Goal: Information Seeking & Learning: Learn about a topic

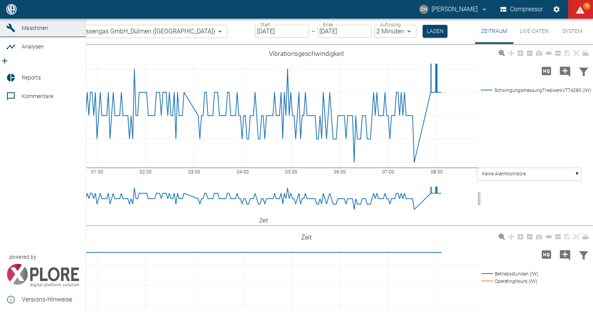
click at [15, 14] on icon at bounding box center [10, 9] width 9 height 9
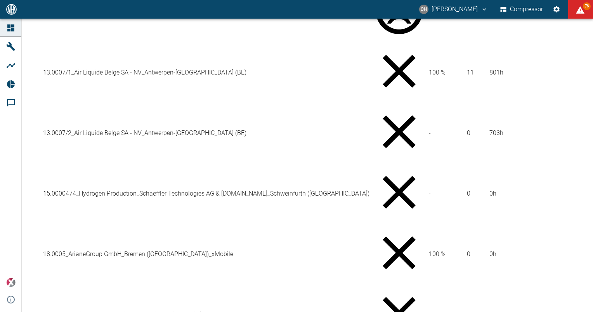
scroll to position [408, 0]
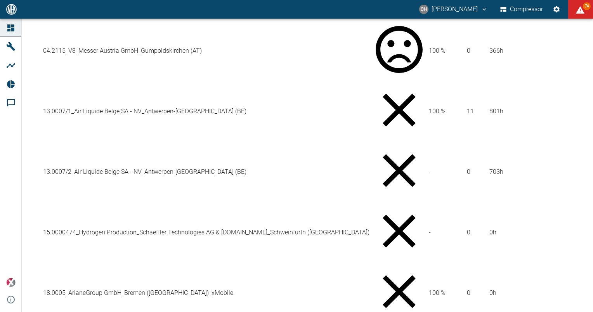
click at [587, 8] on span "74" at bounding box center [587, 6] width 8 height 8
click at [577, 312] on div at bounding box center [296, 318] width 593 height 0
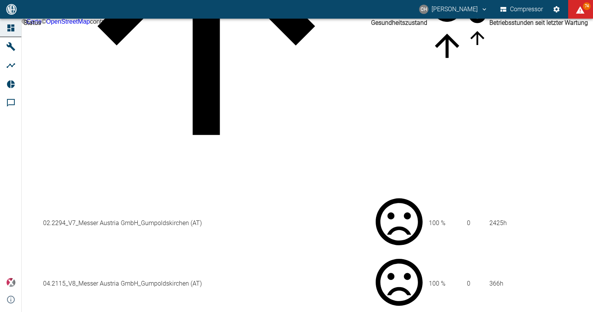
scroll to position [59, 0]
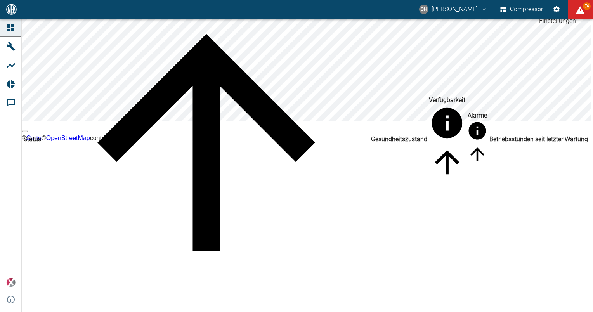
click at [556, 9] on icon "Einstellungen" at bounding box center [556, 9] width 8 height 8
click at [501, 10] on icon "button" at bounding box center [503, 9] width 6 height 5
click at [485, 9] on icon "christoph.hartmann@neuman-esser.com" at bounding box center [484, 9] width 3 height 2
click at [303, 312] on div at bounding box center [296, 318] width 593 height 0
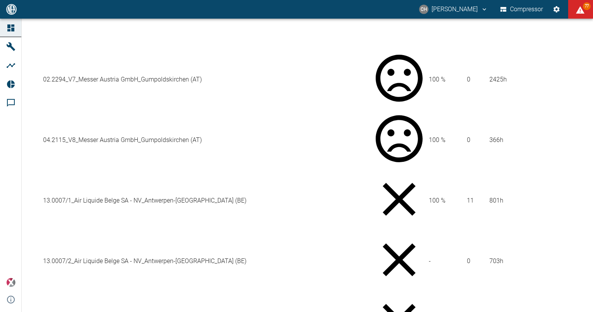
scroll to position [331, 0]
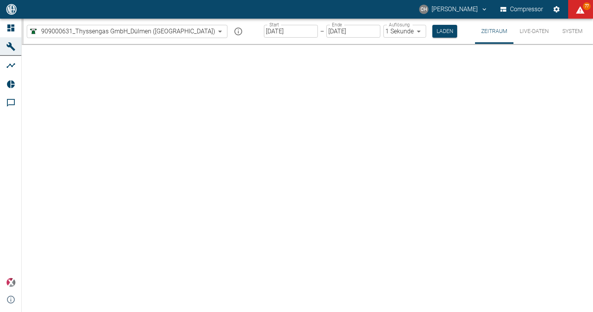
type input "2min"
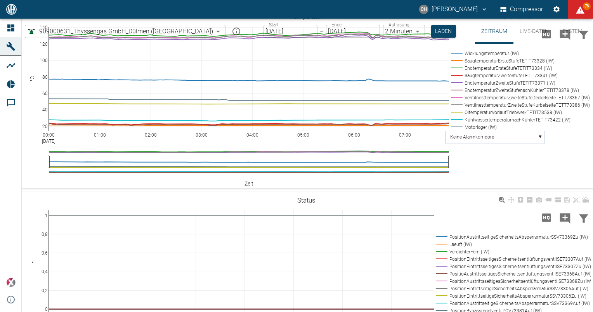
scroll to position [466, 0]
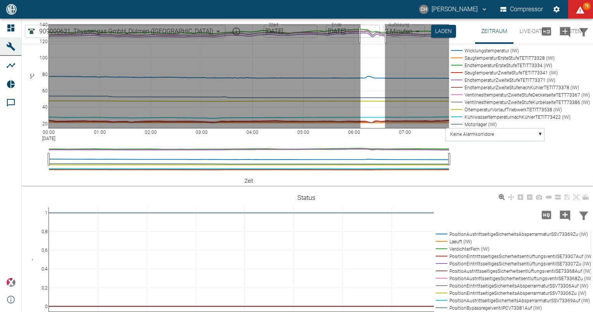
drag, startPoint x: 379, startPoint y: 163, endPoint x: 385, endPoint y: 163, distance: 6.2
click at [385, 128] on rect at bounding box center [249, 76] width 400 height 104
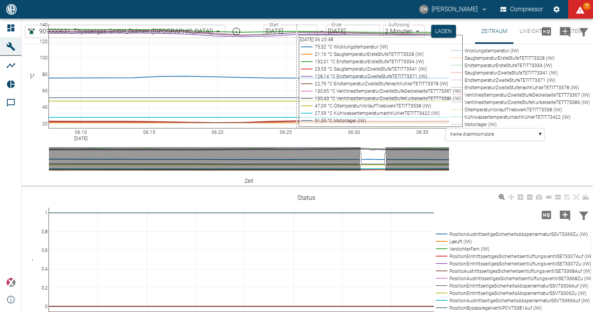
click at [292, 128] on rect at bounding box center [249, 76] width 400 height 104
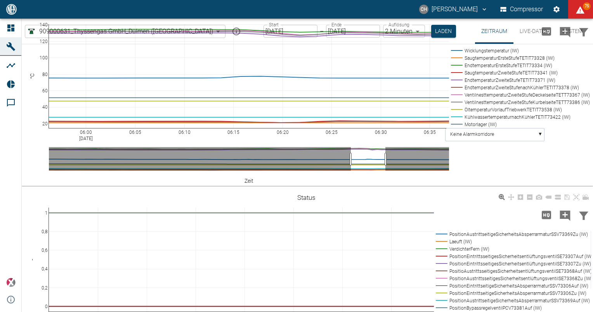
drag, startPoint x: 362, startPoint y: 283, endPoint x: 352, endPoint y: 287, distance: 10.4
click at [528, 18] on link at bounding box center [529, 13] width 9 height 9
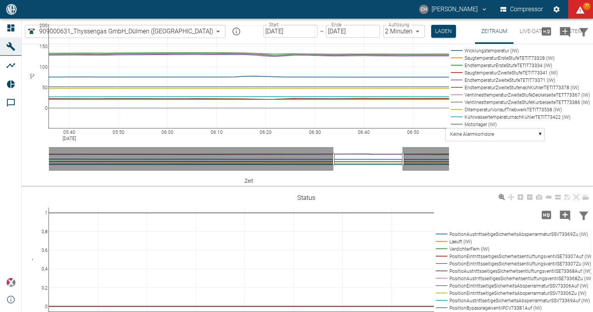
click at [528, 18] on link at bounding box center [529, 13] width 9 height 9
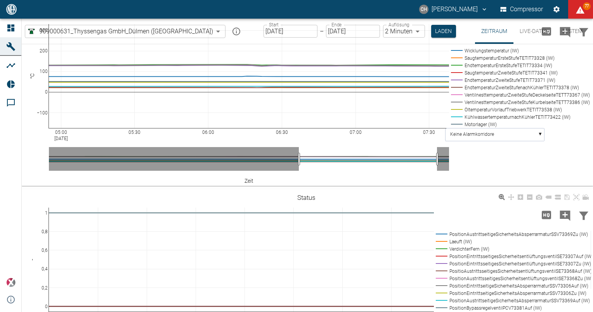
click at [528, 18] on link at bounding box center [529, 13] width 9 height 9
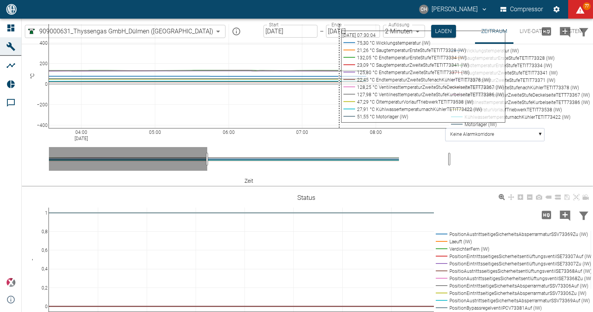
click at [338, 128] on rect at bounding box center [249, 76] width 400 height 104
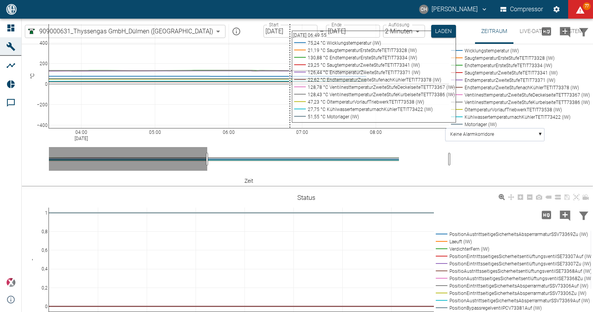
click at [290, 128] on rect at bounding box center [249, 76] width 400 height 104
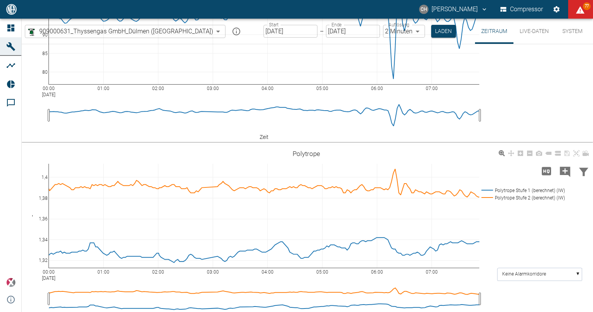
scroll to position [1203, 0]
click at [542, 32] on button "Live-Daten" at bounding box center [534, 31] width 42 height 25
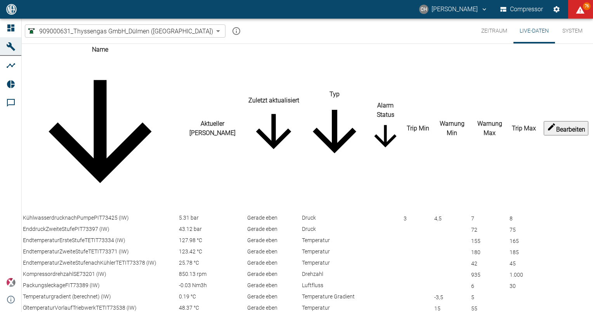
click at [565, 39] on button "System" at bounding box center [572, 31] width 35 height 25
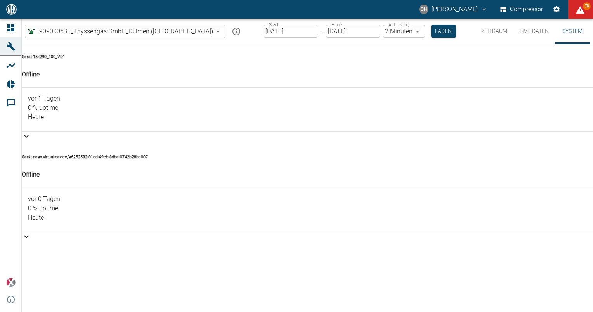
click at [487, 24] on button "Zeitraum" at bounding box center [494, 31] width 38 height 25
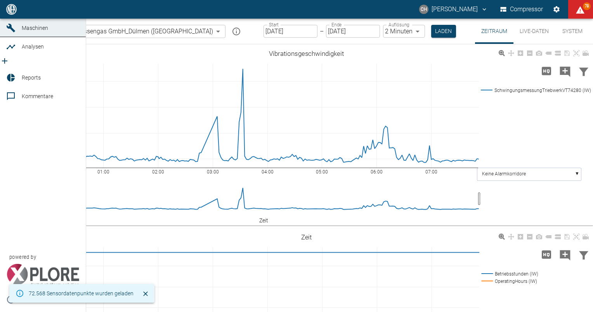
click at [29, 81] on span "Reports" at bounding box center [31, 77] width 19 height 6
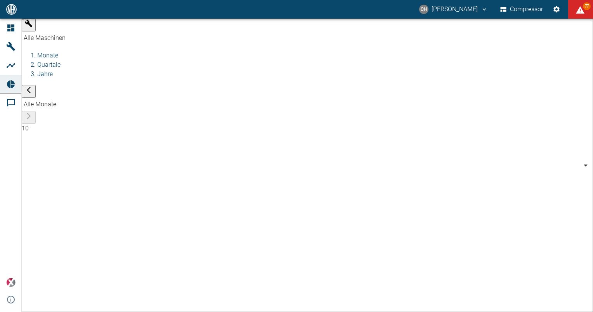
type input "a6252582-01dd-49cb-8dbe-0742b28bc007"
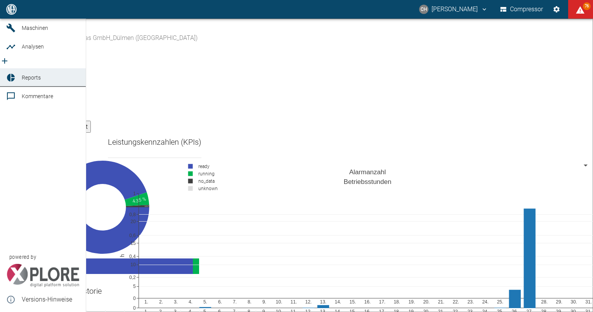
click at [9, 81] on icon at bounding box center [11, 78] width 8 height 8
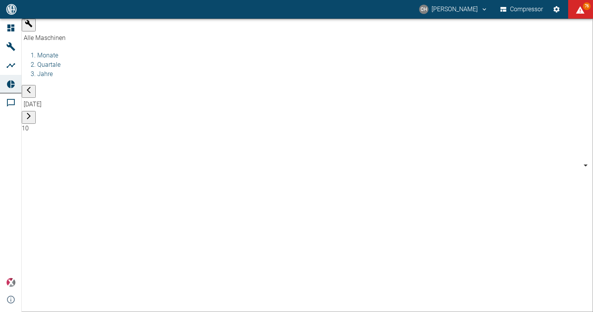
type input "0b3426b3-94af-4b8c-89c1-da57493c099a"
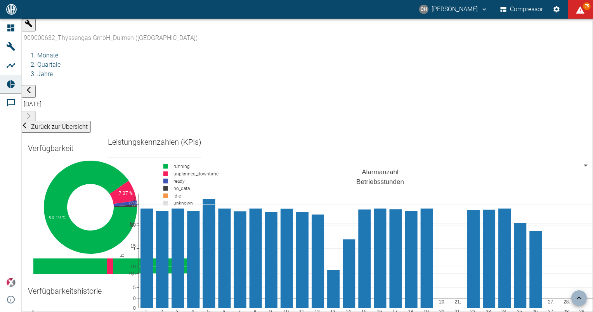
scroll to position [2483, 0]
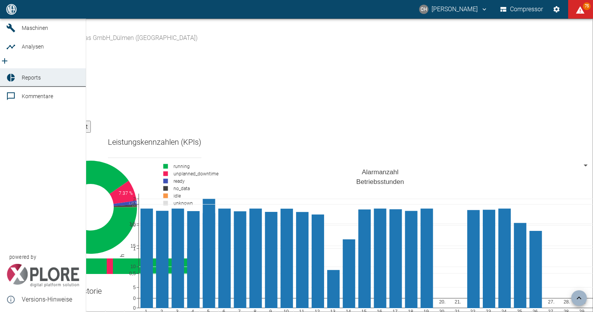
click at [19, 19] on link "Dashboard" at bounding box center [43, 9] width 86 height 19
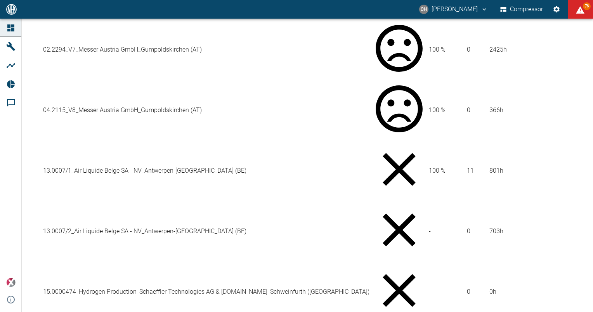
scroll to position [349, 0]
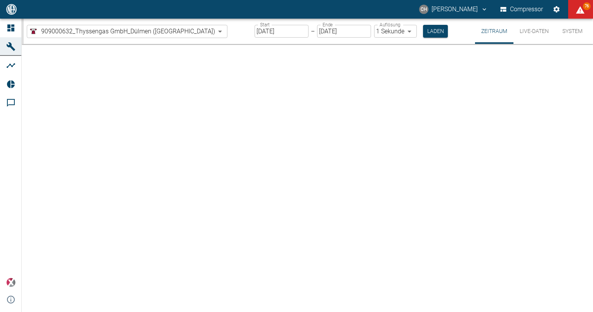
type input "2min"
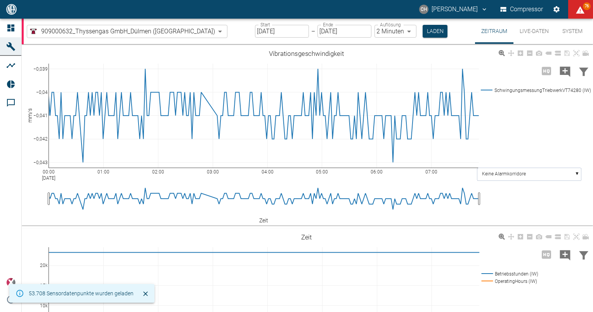
click at [534, 34] on button "Live-Daten" at bounding box center [534, 31] width 42 height 25
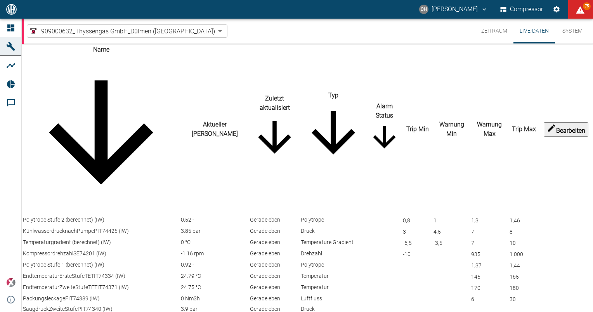
click at [156, 31] on body "CH Christoph Hartmann Compressor 75 Dashboard Maschinen Analysen Reports Kommen…" at bounding box center [296, 156] width 593 height 312
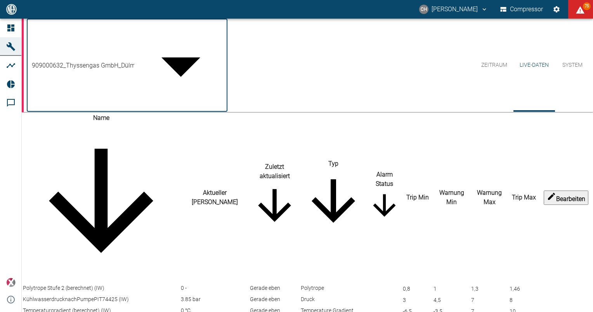
click at [399, 312] on div at bounding box center [296, 318] width 593 height 0
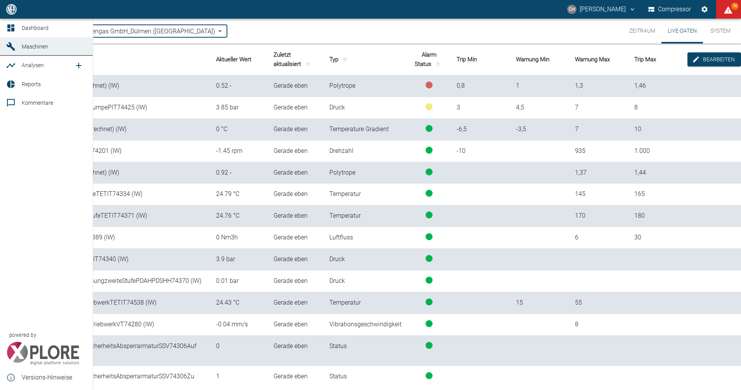
click at [10, 31] on icon at bounding box center [10, 27] width 9 height 9
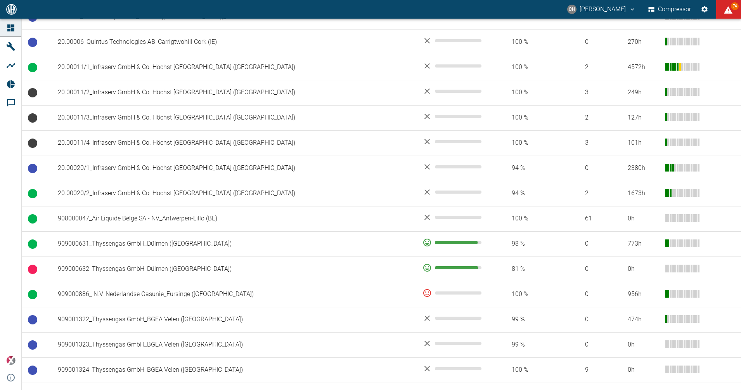
scroll to position [339, 0]
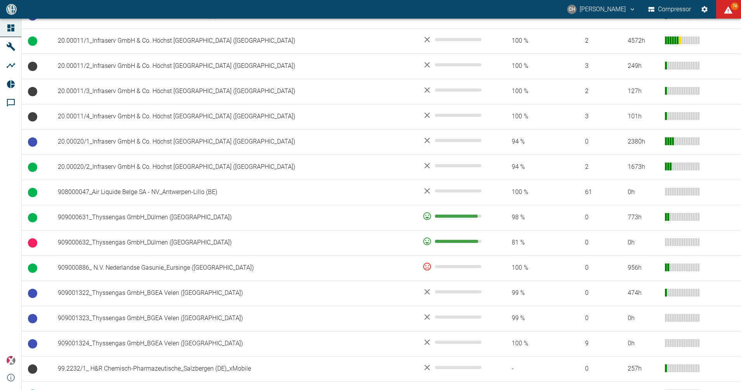
click at [142, 216] on td "909000631_Thyssengas GmbH_Dülmen ([GEOGRAPHIC_DATA])" at bounding box center [234, 217] width 365 height 25
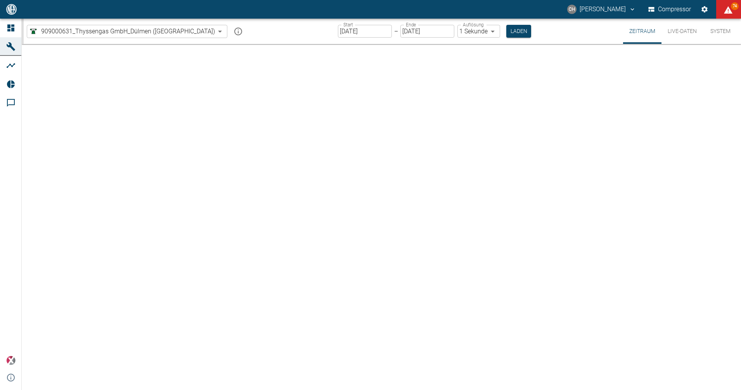
type input "2min"
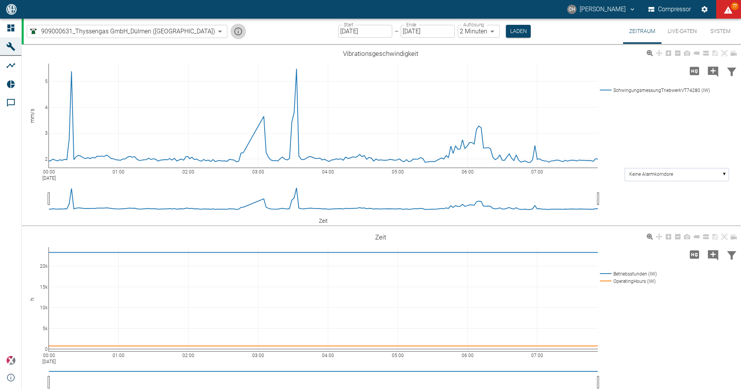
click at [234, 30] on icon "mission info" at bounding box center [238, 31] width 9 height 9
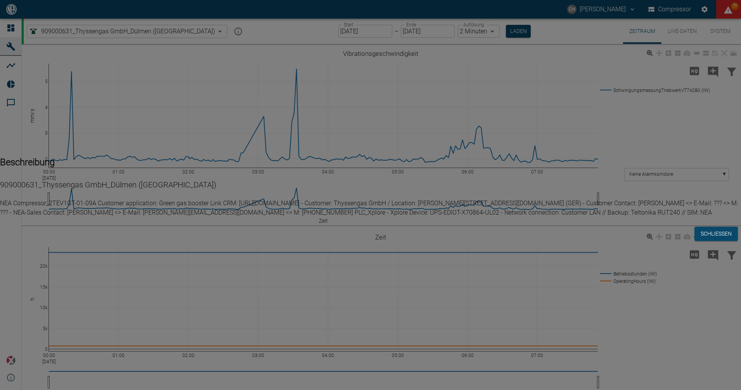
click at [224, 33] on div "Beschreibung 909000631_Thyssengas GmbH_Dülmen (DE) NEA Compressor_2TEV1GT-01-09…" at bounding box center [370, 195] width 741 height 390
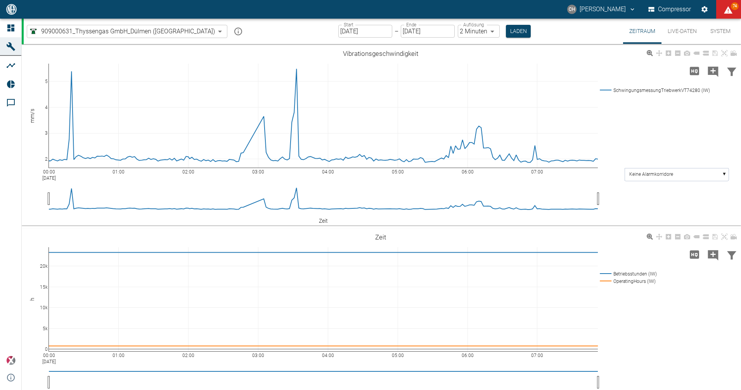
click at [171, 30] on body "CH [PERSON_NAME] Compressor 74 Dashboard Maschinen Analysen Reports Kommentare …" at bounding box center [370, 195] width 741 height 390
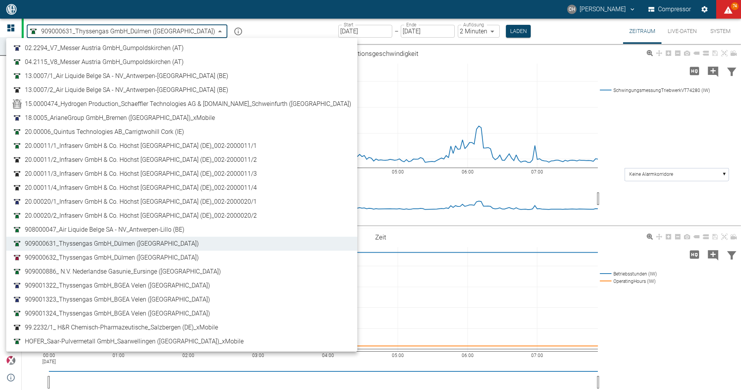
drag, startPoint x: 154, startPoint y: 284, endPoint x: 153, endPoint y: 279, distance: 5.9
click at [154, 284] on span "909001322_Thyssengas GmbH_BGEA Velen ([GEOGRAPHIC_DATA])" at bounding box center [117, 285] width 185 height 9
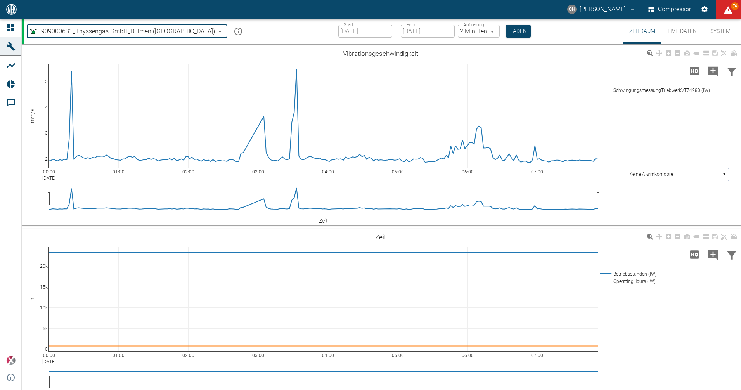
type input "259bb4d1-24a0-4d0a-9cdd-a1b37587fdca"
type input "1sec"
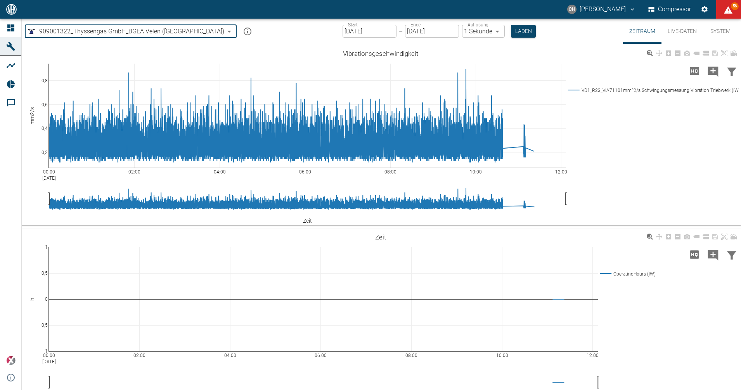
click at [243, 31] on icon "mission info" at bounding box center [247, 31] width 9 height 9
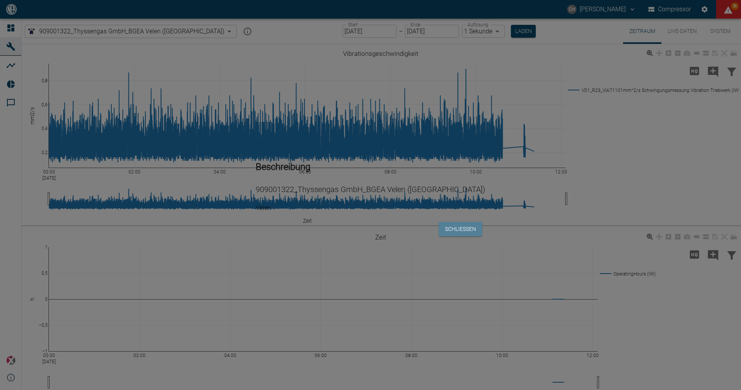
click at [448, 222] on button "Schließen" at bounding box center [460, 229] width 43 height 14
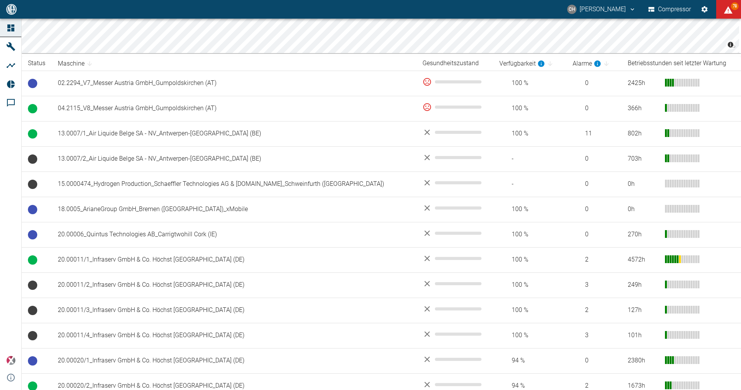
scroll to position [339, 0]
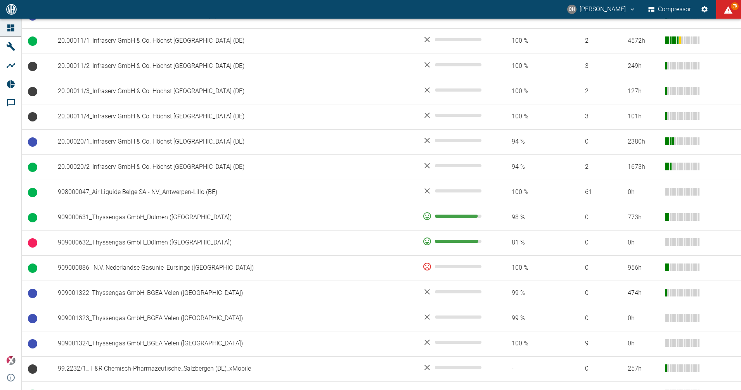
click at [171, 218] on td "909000631_Thyssengas GmbH_Dülmen ([GEOGRAPHIC_DATA])" at bounding box center [234, 217] width 365 height 25
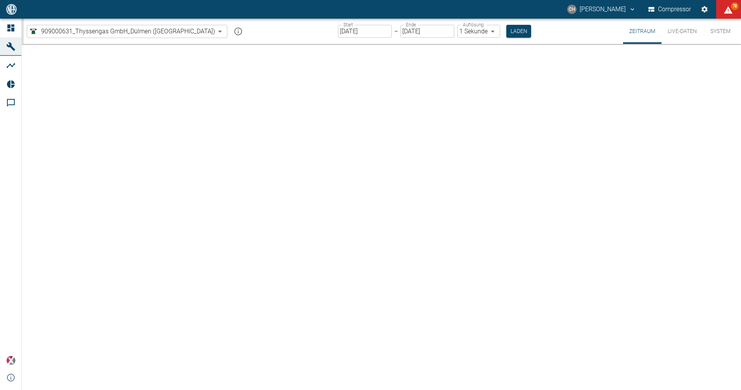
type input "2min"
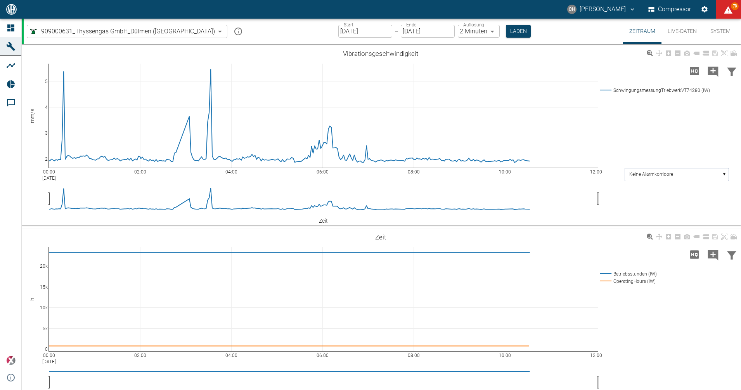
click at [679, 29] on button "Live-Daten" at bounding box center [683, 31] width 42 height 25
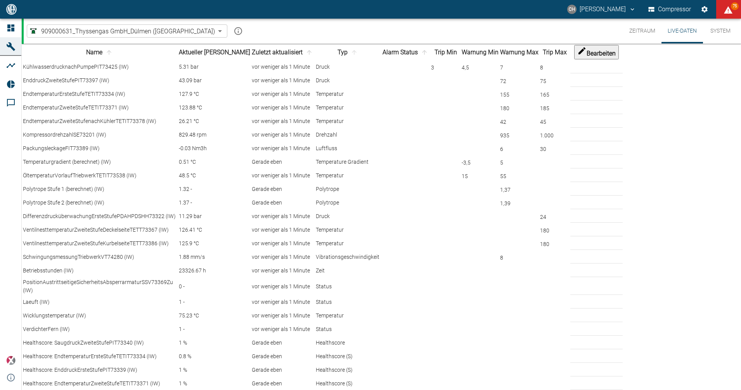
click at [349, 56] on span "sort-type" at bounding box center [354, 52] width 10 height 7
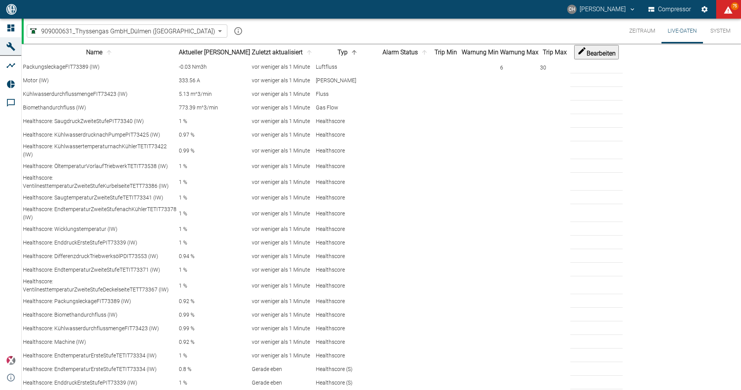
click at [349, 56] on span "sort-type" at bounding box center [354, 52] width 10 height 7
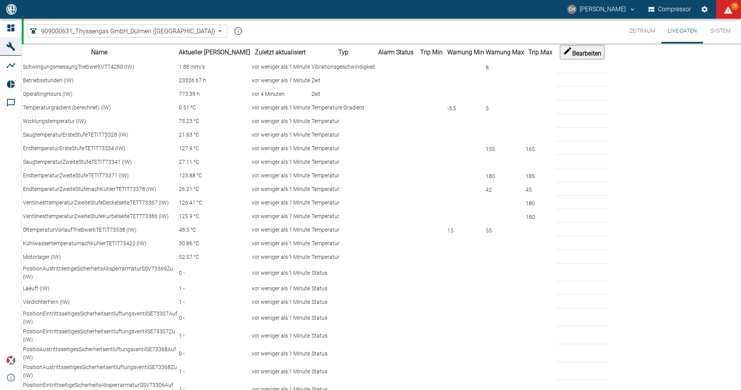
click at [83, 59] on th "Name" at bounding box center [100, 52] width 155 height 15
click at [43, 60] on th "Name" at bounding box center [100, 52] width 155 height 15
click at [109, 52] on icon "sort-name" at bounding box center [109, 52] width 0 height 0
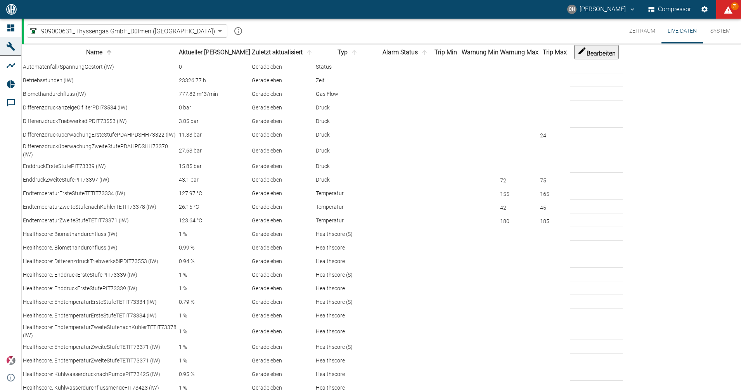
click at [234, 31] on icon "mission info" at bounding box center [238, 30] width 9 height 9
drag, startPoint x: 372, startPoint y: 130, endPoint x: 331, endPoint y: 132, distance: 40.4
drag, startPoint x: 326, startPoint y: 132, endPoint x: 381, endPoint y: 132, distance: 54.7
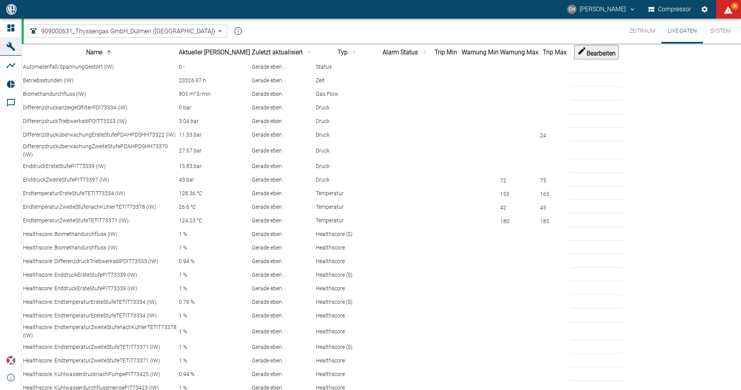
copy p "Green gas booster"
click at [620, 38] on div "909000631_Thyssengas GmbH_Dülmen (DE) a6252582-01dd-49cb-8dbe-0742b28bc007 ​ Ze…" at bounding box center [382, 31] width 717 height 25
click at [636, 24] on button "Zeitraum" at bounding box center [642, 31] width 38 height 25
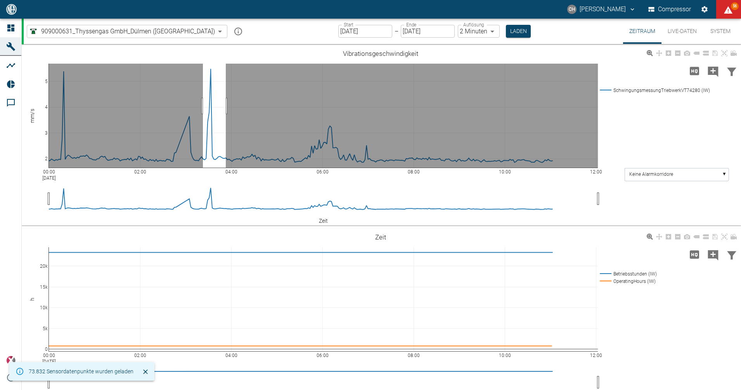
drag, startPoint x: 207, startPoint y: 107, endPoint x: 226, endPoint y: 108, distance: 19.4
click at [226, 108] on rect at bounding box center [323, 116] width 549 height 104
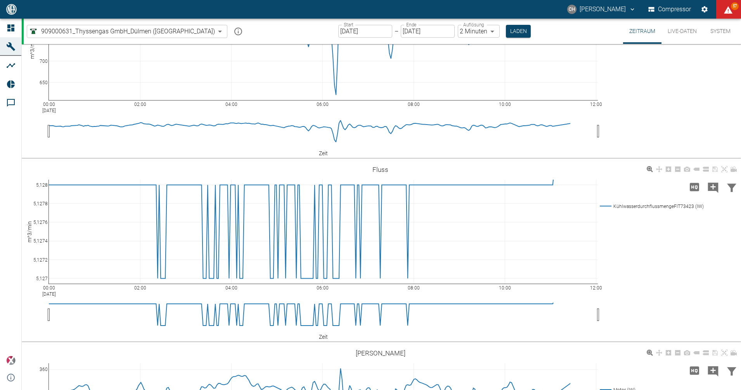
scroll to position [1891, 0]
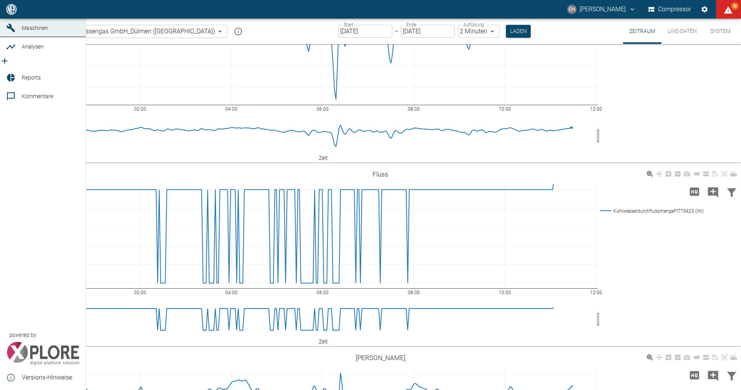
click at [23, 14] on span "Dashboard" at bounding box center [51, 9] width 58 height 9
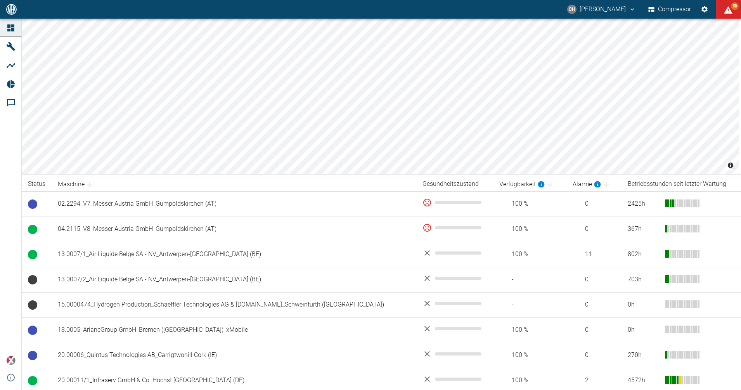
click at [622, 185] on th "Betriebsstunden seit letzter Wartung" at bounding box center [681, 184] width 119 height 14
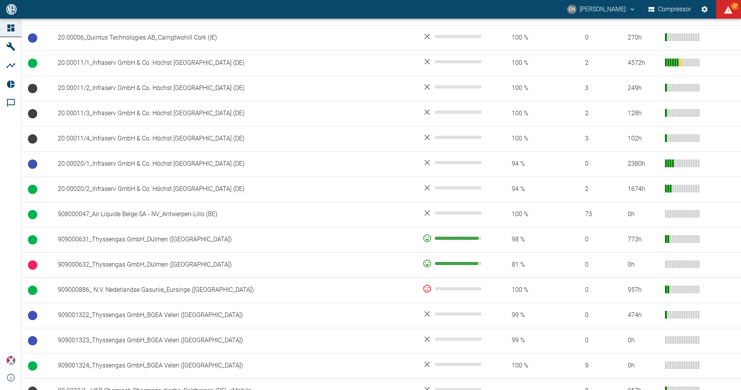
scroll to position [260, 0]
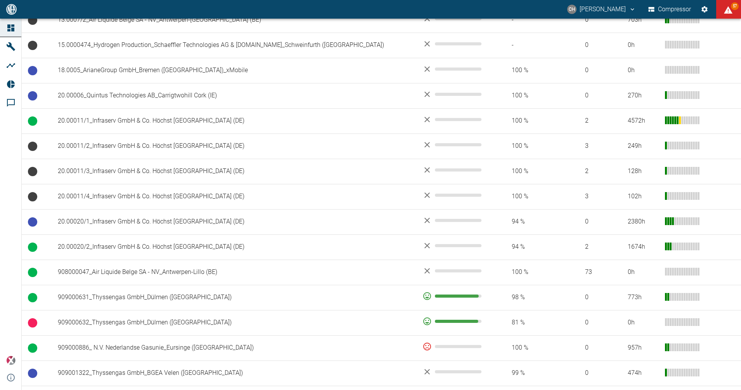
click at [117, 119] on td "20.00011/1_Infraserv GmbH & Co. Höchst [GEOGRAPHIC_DATA] (DE)" at bounding box center [234, 120] width 365 height 25
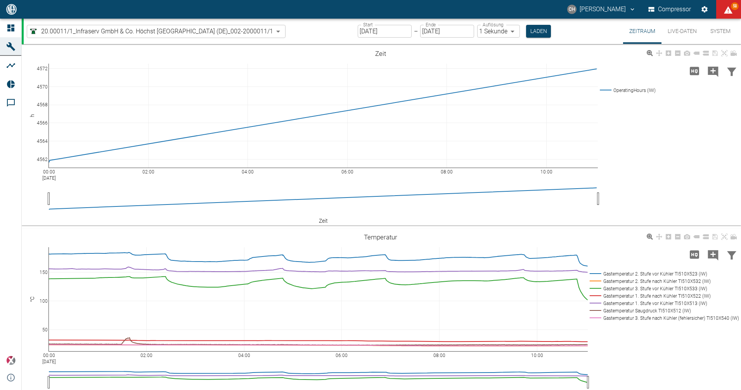
click at [384, 32] on input "[DATE]" at bounding box center [385, 31] width 54 height 13
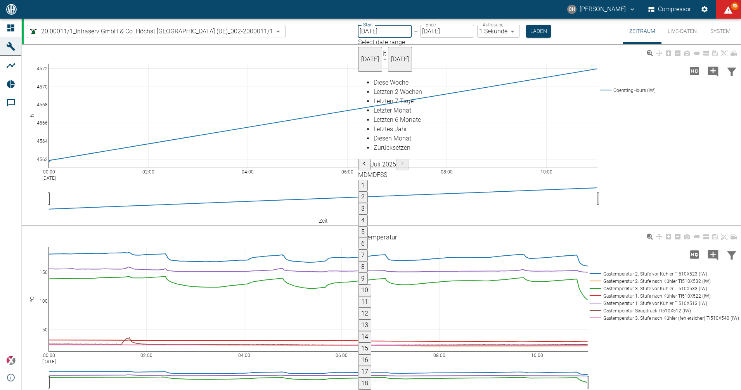
click at [365, 162] on icon "Previous month" at bounding box center [364, 163] width 2 height 3
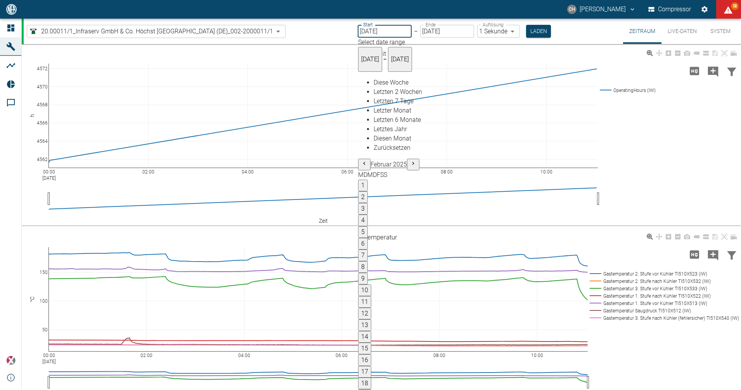
click at [365, 162] on icon "Previous month" at bounding box center [364, 163] width 2 height 3
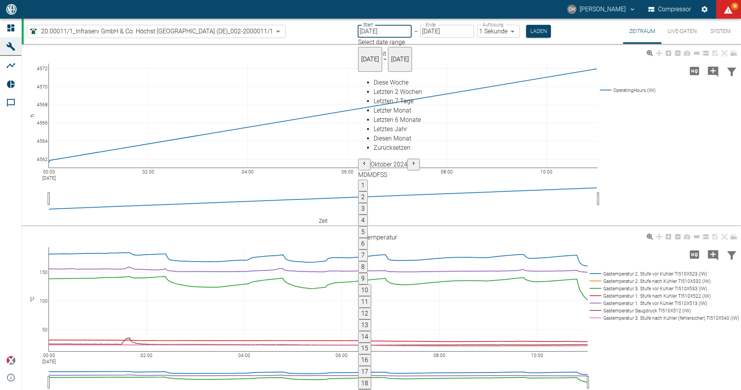
type input "01.11.2024"
type input "10min"
click at [366, 160] on icon "Previous month" at bounding box center [363, 163] width 6 height 6
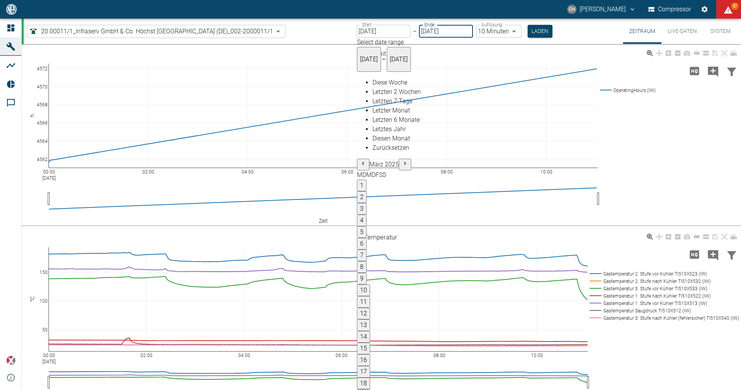
click at [366, 160] on icon "Previous month" at bounding box center [363, 163] width 6 height 6
click at [367, 249] on button "7" at bounding box center [362, 255] width 10 height 12
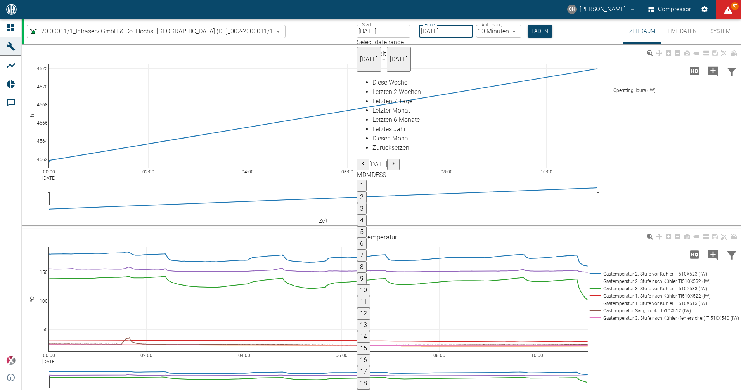
type input "07.11.2024"
type input "2min"
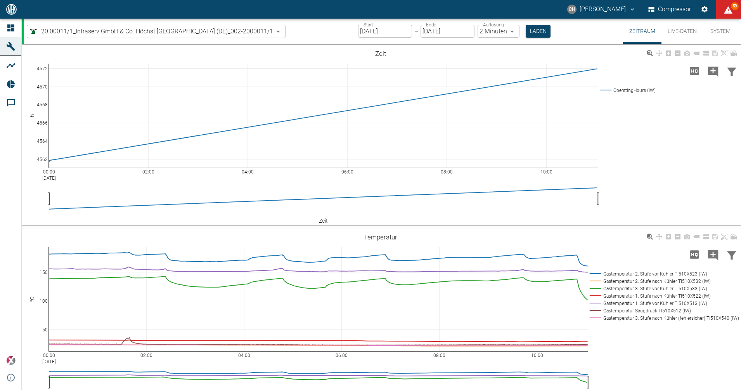
click at [539, 37] on button "Laden" at bounding box center [538, 31] width 25 height 13
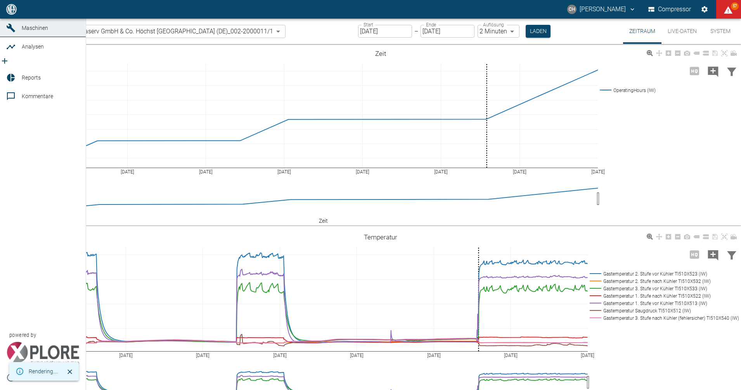
click at [9, 64] on icon "new /analyses/list/0" at bounding box center [4, 60] width 9 height 9
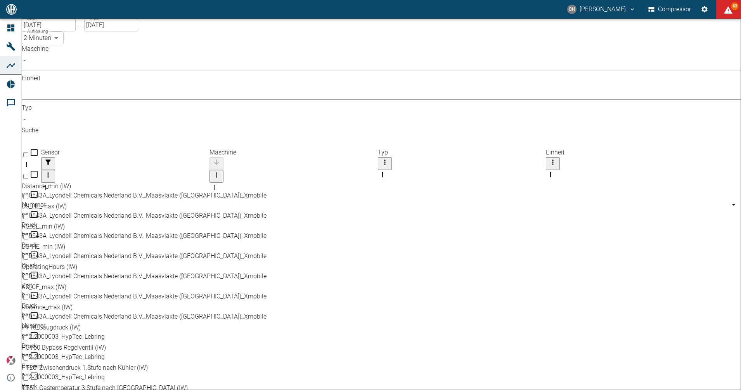
click at [120, 71] on body "CH Christoph Hartmann Compressor 60 Dashboard Maschinen Analysen Reports Kommen…" at bounding box center [370, 195] width 741 height 390
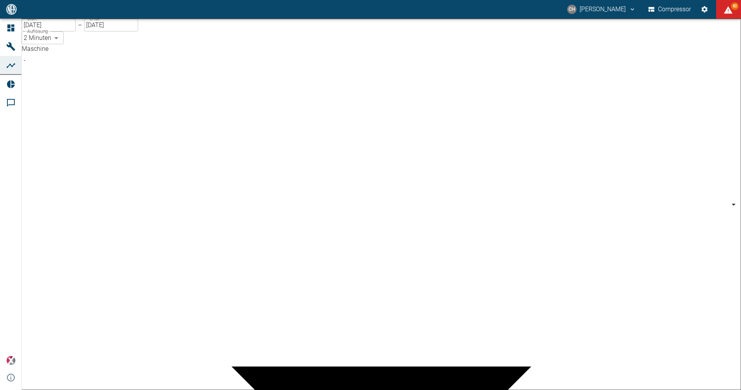
scroll to position [48, 0]
type input "0b3426b3-94af-4b8c-89c1-da57493c099a"
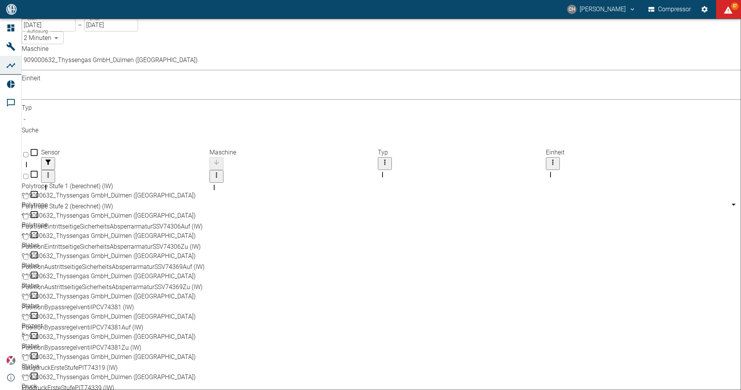
click at [277, 68] on body "CH Christoph Hartmann Compressor 57 Dashboard Maschinen Analysen Reports Kommen…" at bounding box center [370, 195] width 741 height 390
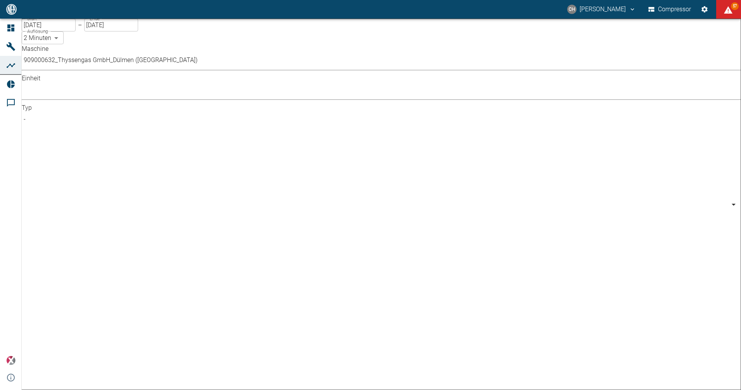
type input "Pressure"
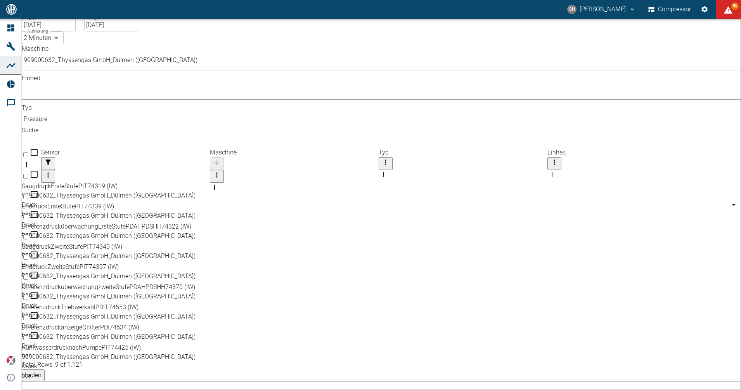
click at [28, 255] on input "Select row" at bounding box center [25, 257] width 5 height 5
checkbox input "false"
checkbox input "true"
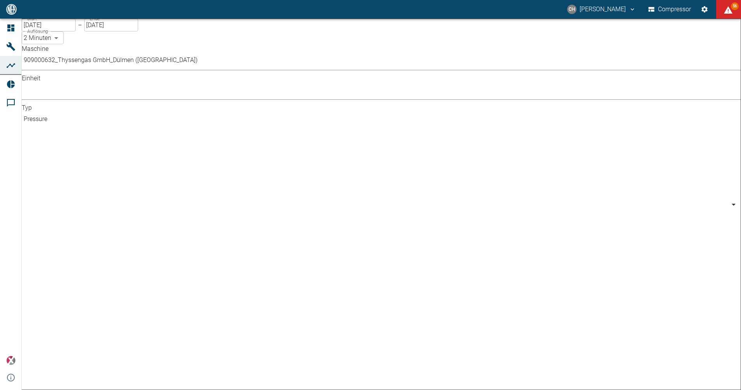
click at [268, 70] on body "CH Christoph Hartmann Compressor 56 Dashboard Maschinen Analysen Reports Kommen…" at bounding box center [370, 195] width 741 height 390
type input "Temperature"
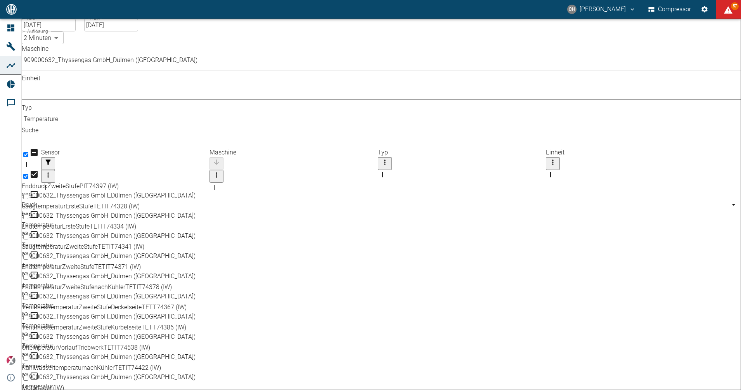
click at [28, 255] on input "Select row" at bounding box center [25, 257] width 5 height 5
checkbox input "true"
click at [248, 72] on body "CH Christoph Hartmann Compressor 57 Dashboard Maschinen Analysen Reports Kommen…" at bounding box center [370, 195] width 741 height 390
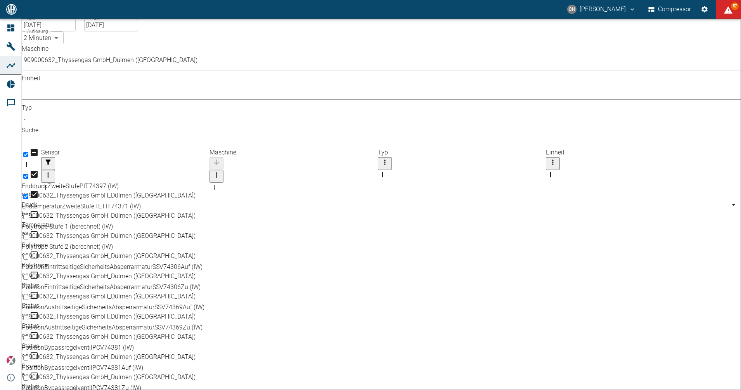
click at [345, 135] on input "text" at bounding box center [383, 141] width 723 height 13
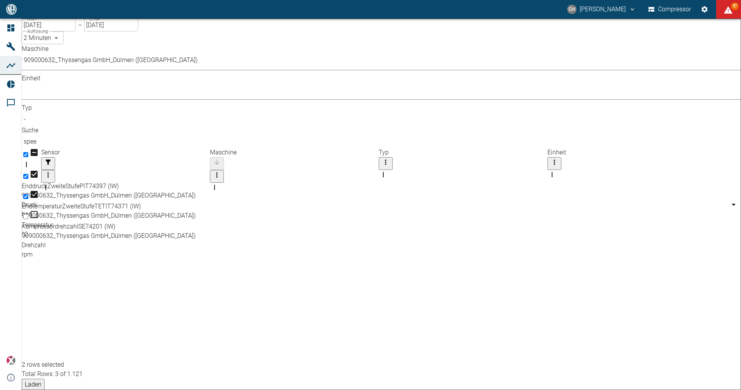
type input "spee"
click at [69, 31] on input "[DATE]" at bounding box center [49, 25] width 54 height 13
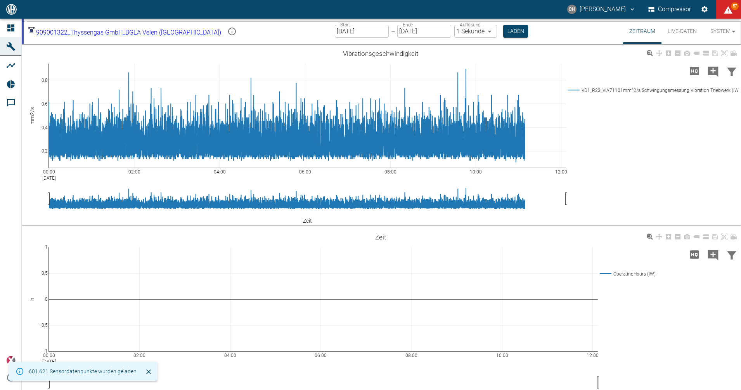
click at [128, 33] on body "CH Christoph Hartmann Compressor 57 Dashboard Maschinen Analysen Reports Kommen…" at bounding box center [370, 195] width 741 height 390
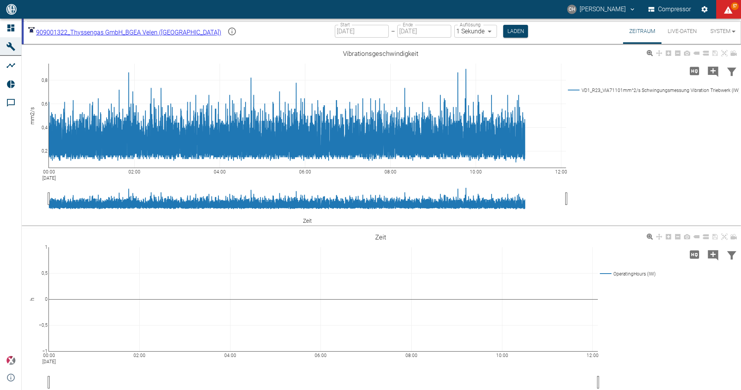
type input "7660faed-fd66-4731-a2e8-44c12e65351a"
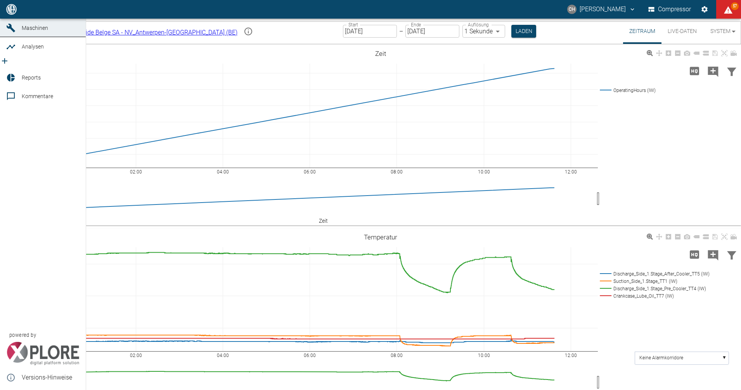
click at [28, 101] on span "Kommentare" at bounding box center [51, 96] width 58 height 9
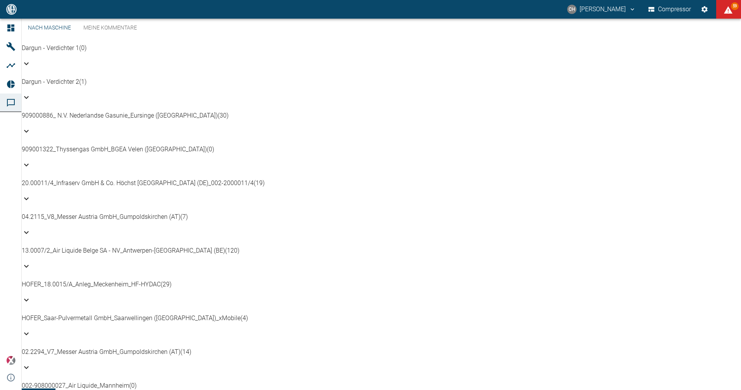
scroll to position [194, 0]
drag, startPoint x: 172, startPoint y: 100, endPoint x: 326, endPoint y: 95, distance: 154.5
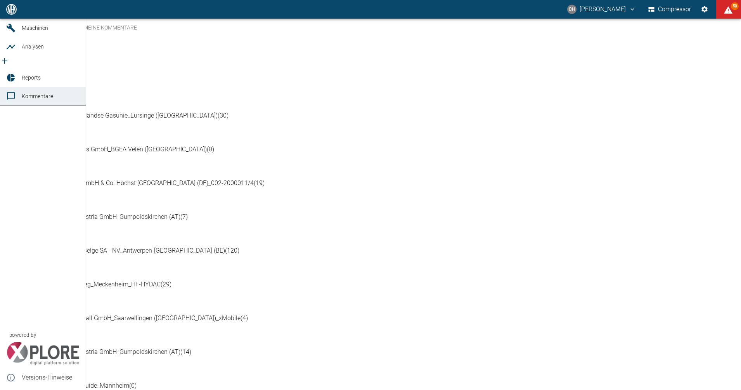
click at [14, 14] on icon at bounding box center [10, 9] width 9 height 9
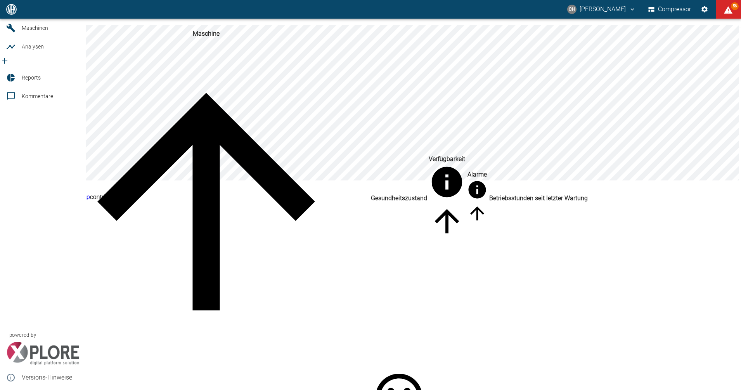
click at [7, 64] on icon "new /analyses/list/0" at bounding box center [4, 60] width 5 height 5
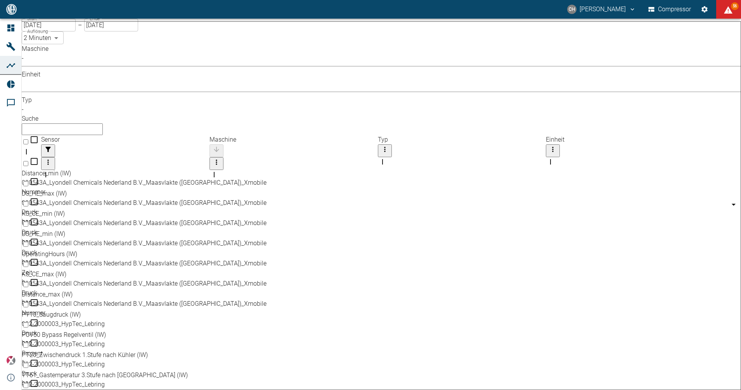
click at [127, 70] on body "CH Christoph Hartmann Compressor 56 Dashboard Maschinen Analysen Reports Kommen…" at bounding box center [370, 195] width 741 height 390
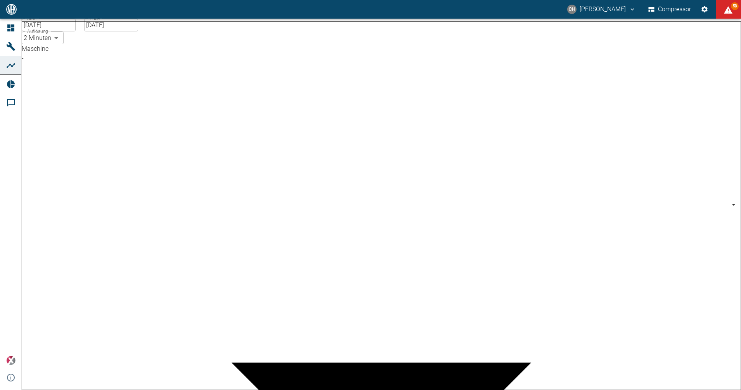
scroll to position [97, 0]
type input "259bb4d1-24a0-4d0a-9cdd-a1b37587fdca"
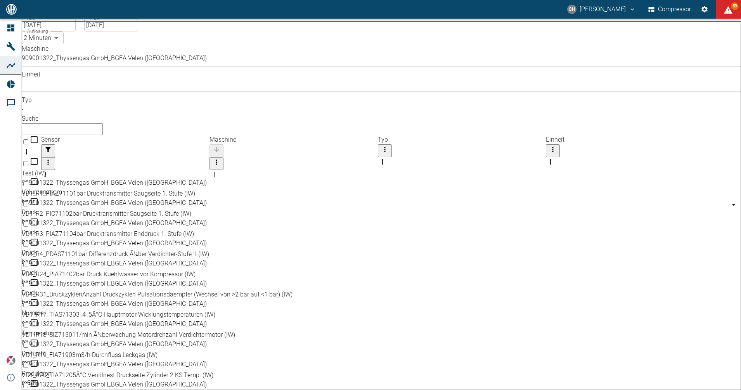
click at [65, 31] on input "[DATE]" at bounding box center [49, 25] width 54 height 13
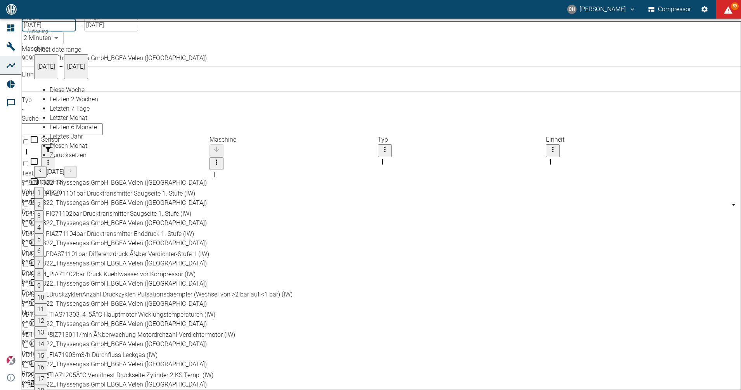
click at [64, 149] on span "Diesen Monat" at bounding box center [69, 145] width 38 height 7
type input "01.08.2025"
type input "10min"
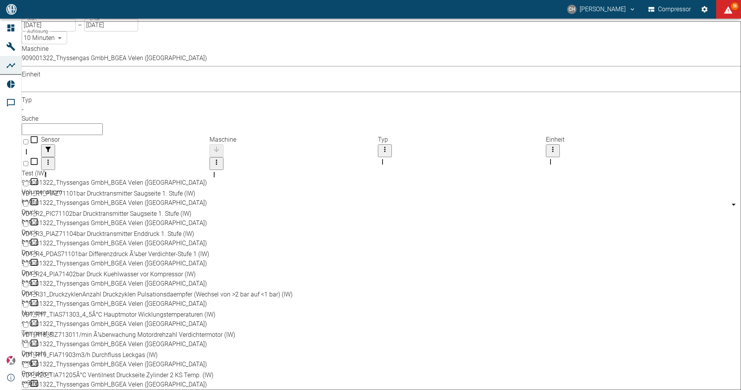
click at [314, 64] on div "Maschine 909001322_Thyssengas GmbH_BGEA Velen (DE) 259bb4d1-24a0-4d0a-9cdd-a1b3…" at bounding box center [381, 89] width 719 height 91
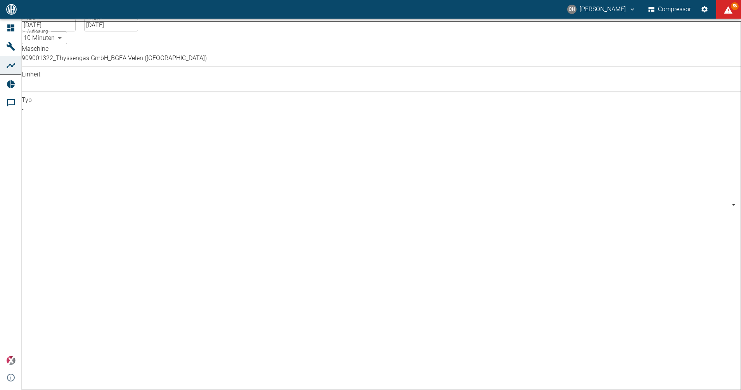
click at [308, 67] on body "CH Christoph Hartmann Compressor 56 Dashboard Maschinen Analysen Reports Kommen…" at bounding box center [370, 195] width 741 height 390
type input "Temperature"
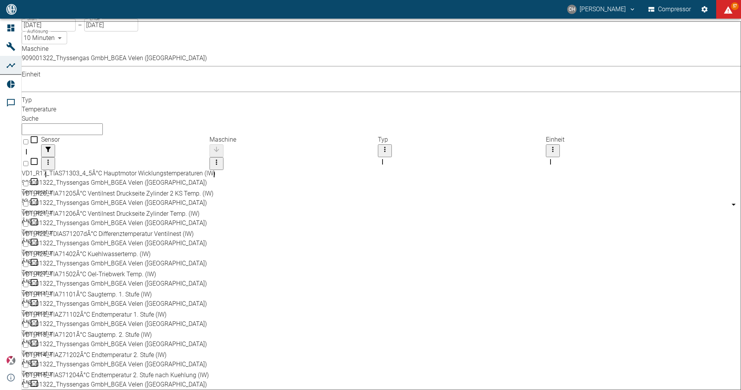
click at [28, 302] on input "Select row" at bounding box center [25, 304] width 5 height 5
checkbox input "false"
checkbox input "true"
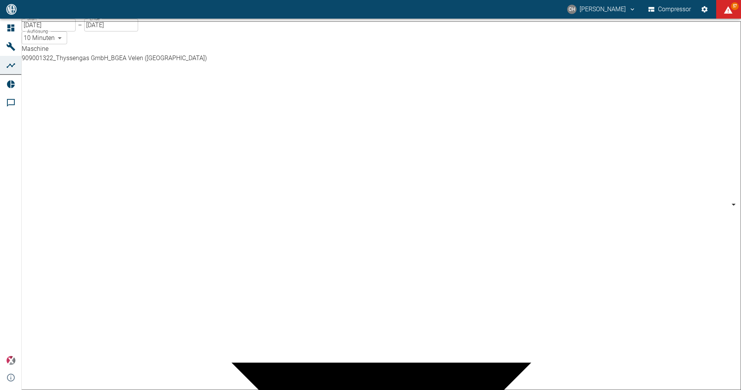
click at [125, 67] on body "CH Christoph Hartmann Compressor 57 Dashboard Maschinen Analysen Reports Kommen…" at bounding box center [370, 195] width 741 height 390
type input "d323cb37-0897-47d8-890e-65236b20deb2"
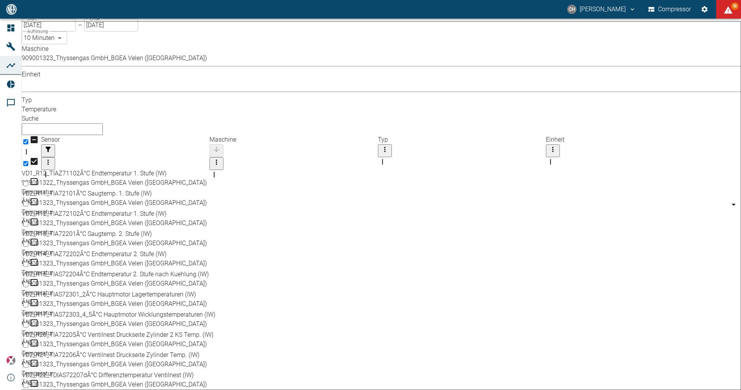
click at [28, 201] on input "Select row" at bounding box center [25, 203] width 5 height 5
checkbox input "true"
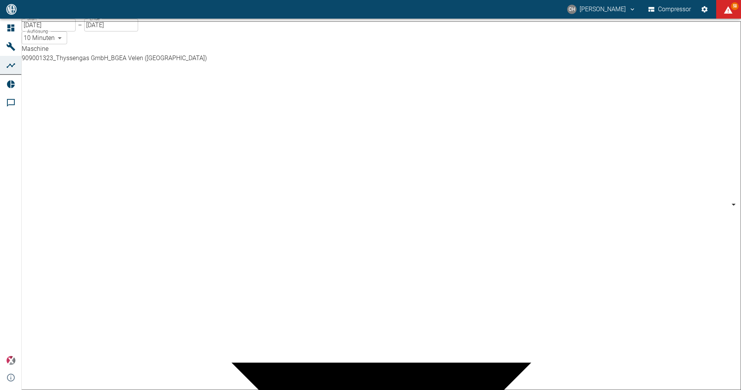
click at [116, 69] on body "CH Christoph Hartmann Compressor 58 Dashboard Maschinen Analysen Reports Kommen…" at bounding box center [370, 195] width 741 height 390
type input "844eaeab-9828-4312-bce0-6553bba898d4"
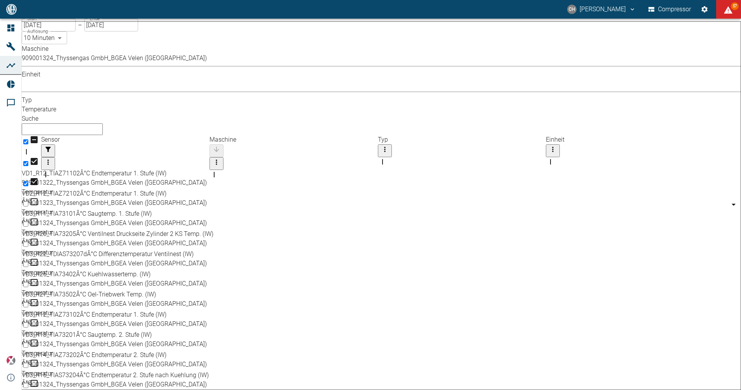
click at [28, 302] on input "Select row" at bounding box center [25, 304] width 5 height 5
checkbox input "true"
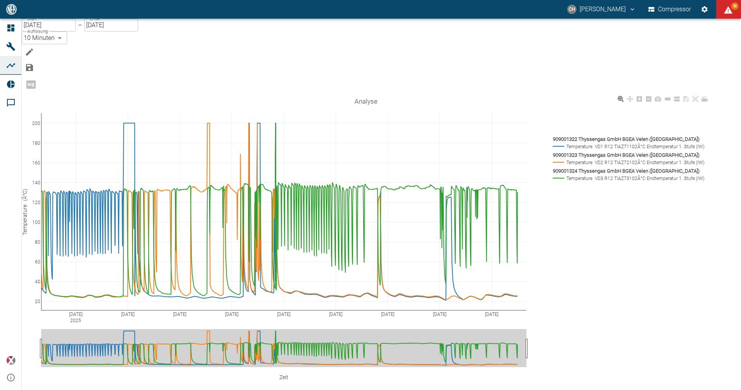
click at [37, 45] on button "Bearbeiten" at bounding box center [30, 52] width 16 height 16
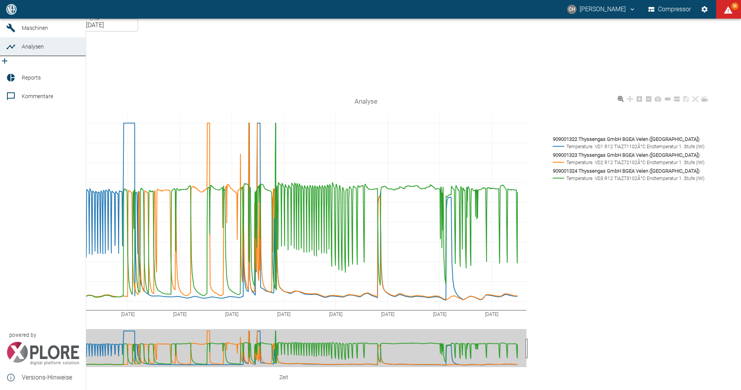
click at [33, 81] on span "Reports" at bounding box center [31, 77] width 19 height 6
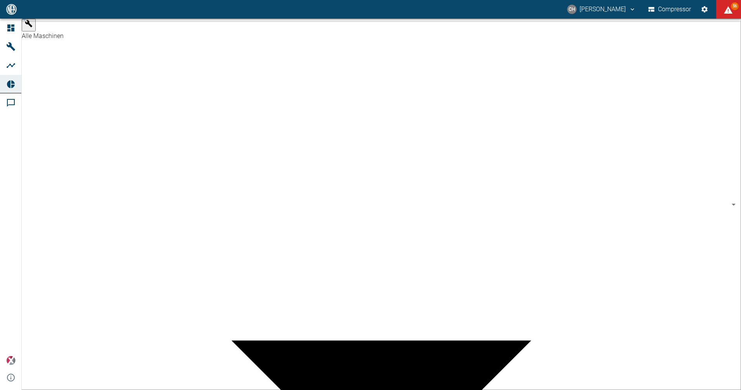
click at [99, 27] on body "CH Christoph Hartmann Compressor 56 Dashboard Maschinen Analysen Reports Kommen…" at bounding box center [370, 195] width 741 height 390
type input "62df7942-7815-4ccf-a722-4ba74b721732"
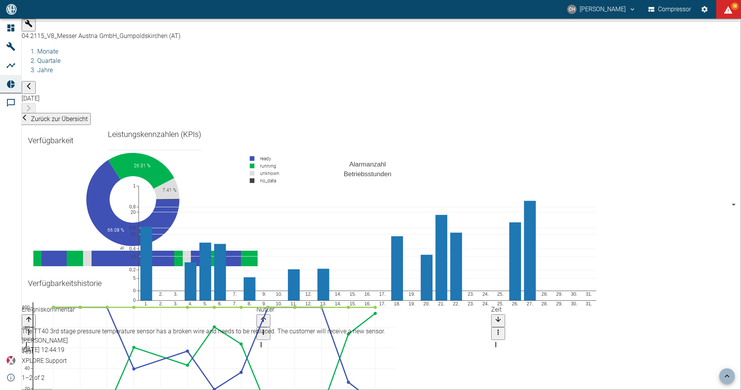
scroll to position [630, 0]
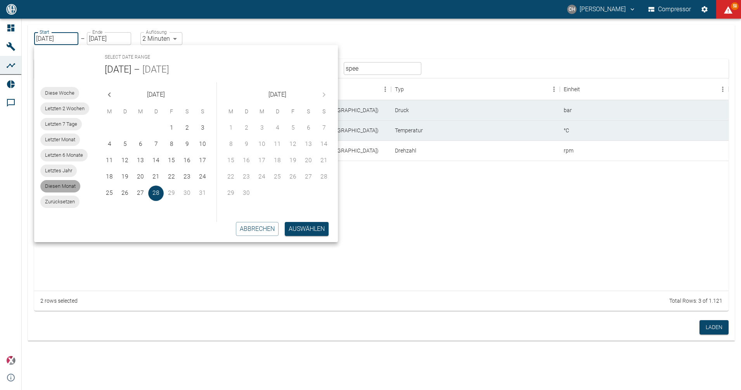
click at [55, 186] on span "Diesen Monat" at bounding box center [60, 186] width 40 height 8
type input "[DATE]"
type input "10min"
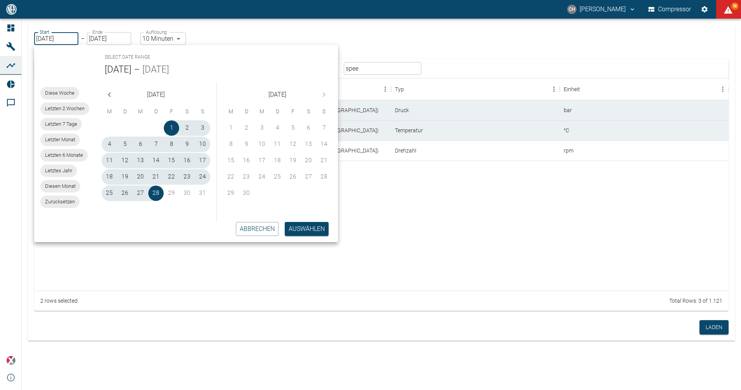
click at [300, 226] on button "Auswählen" at bounding box center [307, 229] width 44 height 14
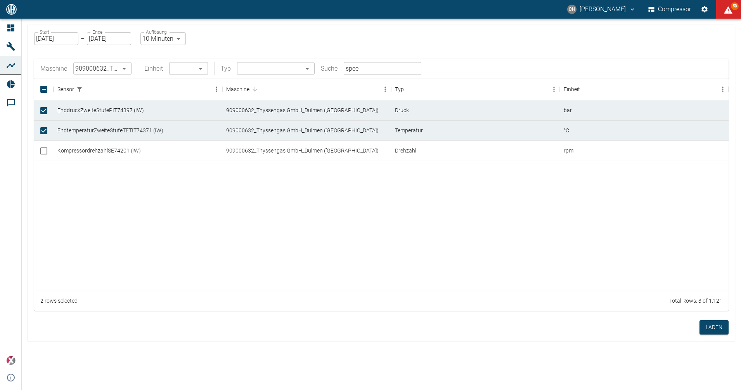
click at [362, 68] on input "spee" at bounding box center [383, 68] width 78 height 13
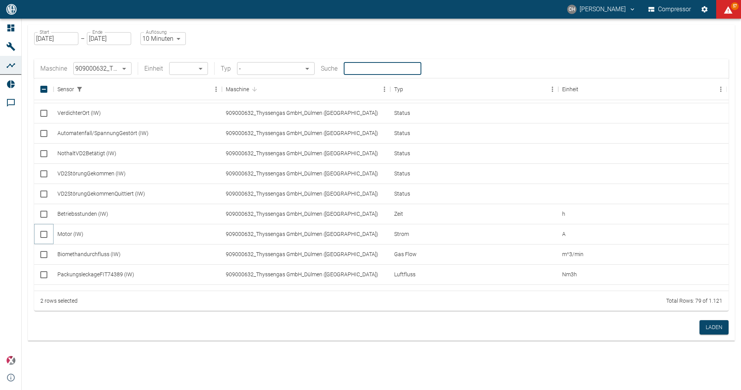
click at [44, 232] on input "Select row" at bounding box center [44, 234] width 16 height 16
checkbox input "true"
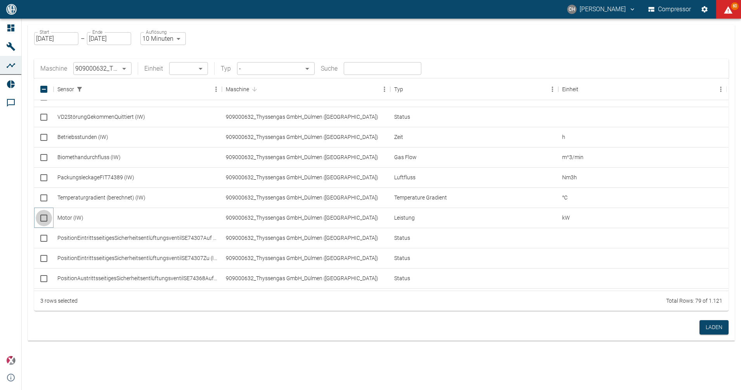
click at [45, 218] on input "Select row" at bounding box center [44, 218] width 16 height 16
checkbox input "true"
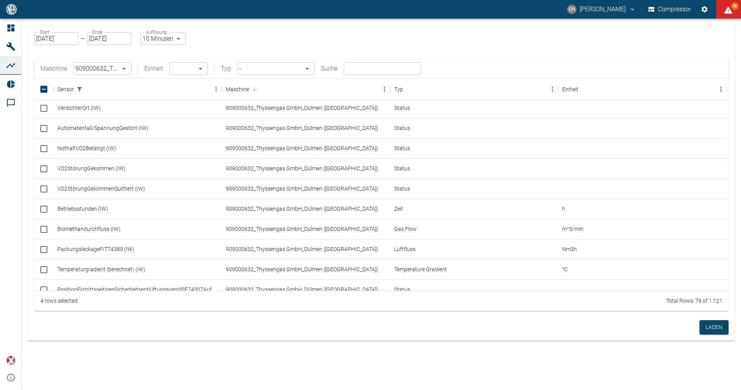
click at [371, 69] on input "text" at bounding box center [383, 68] width 78 height 13
type input "speed"
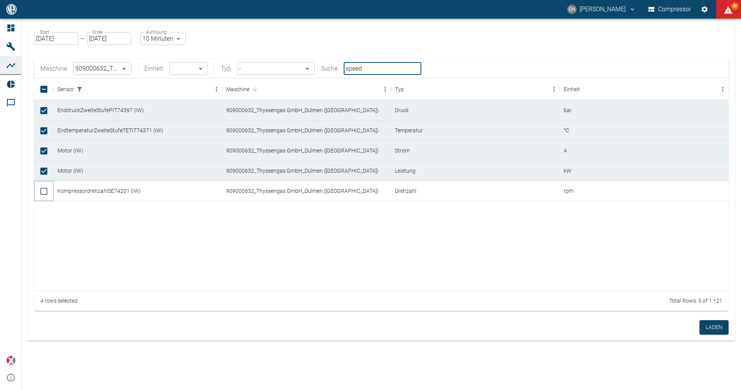
click at [46, 190] on input "Select row" at bounding box center [44, 191] width 16 height 16
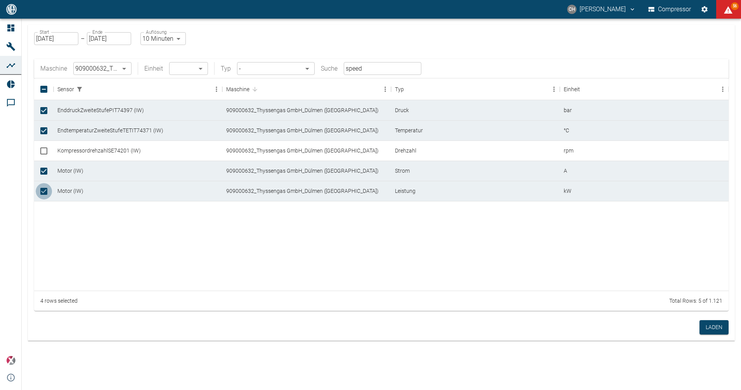
checkbox input "true"
click at [46, 190] on input "Unselect row" at bounding box center [44, 191] width 16 height 16
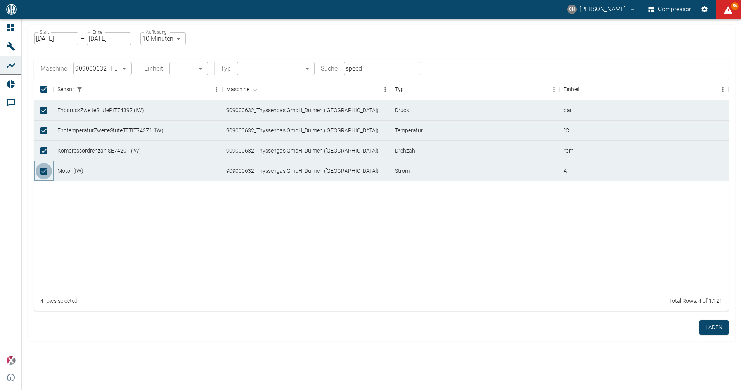
click at [43, 170] on input "Unselect row" at bounding box center [44, 171] width 16 height 16
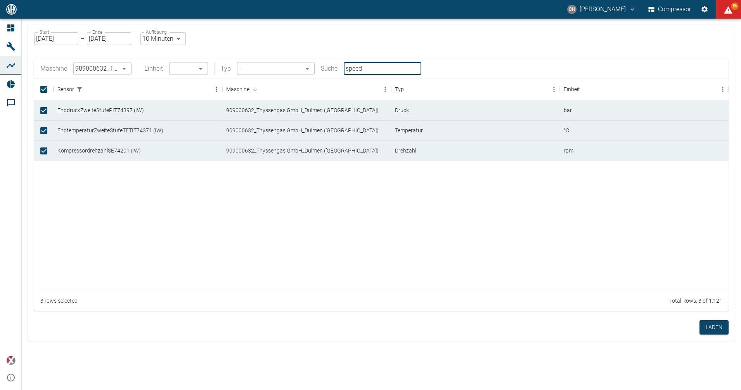
click at [372, 71] on input "speed" at bounding box center [383, 68] width 78 height 13
type input "s"
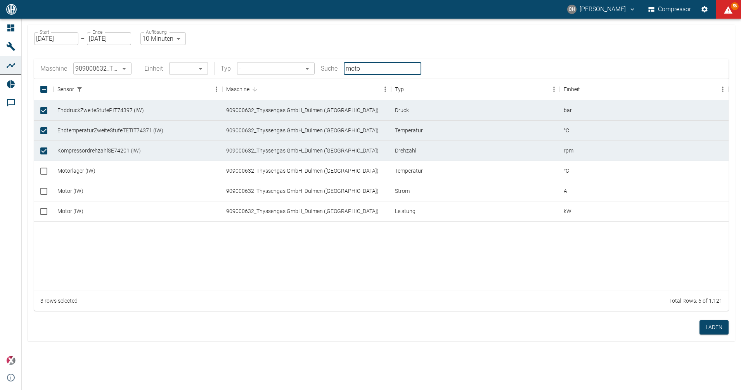
type input "moto"
click at [47, 210] on input "Select row" at bounding box center [44, 211] width 16 height 16
checkbox input "true"
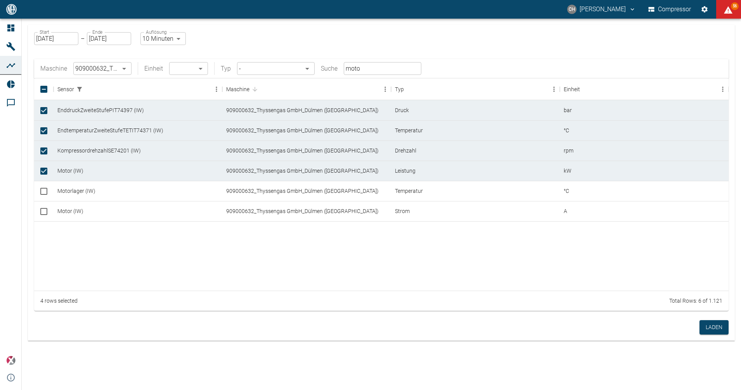
click at [722, 326] on button "Laden" at bounding box center [714, 327] width 29 height 14
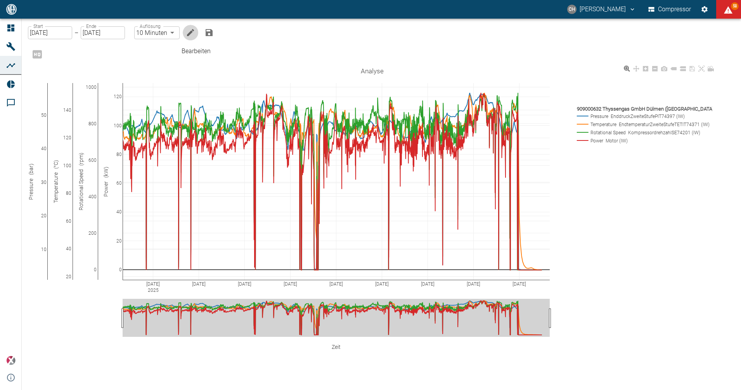
click at [198, 40] on button "Bearbeiten" at bounding box center [191, 33] width 16 height 16
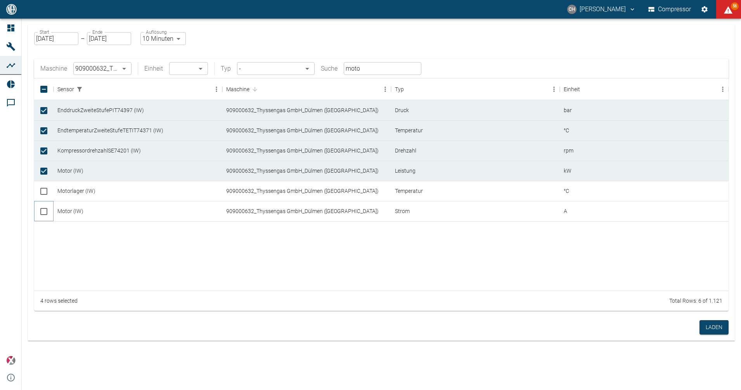
click at [45, 209] on input "Select row" at bounding box center [44, 211] width 16 height 16
checkbox input "true"
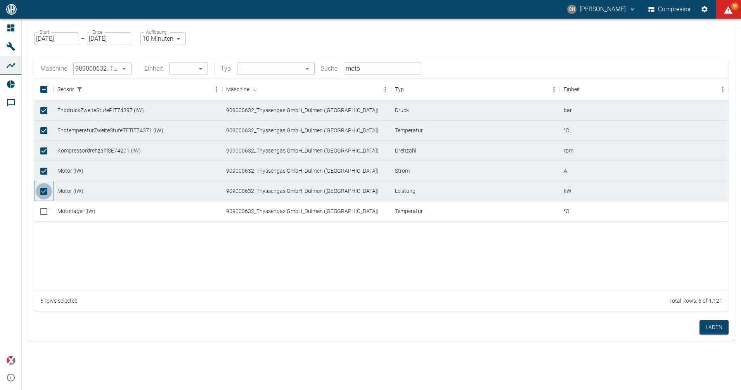
click at [47, 196] on input "Unselect row" at bounding box center [44, 191] width 16 height 16
checkbox input "false"
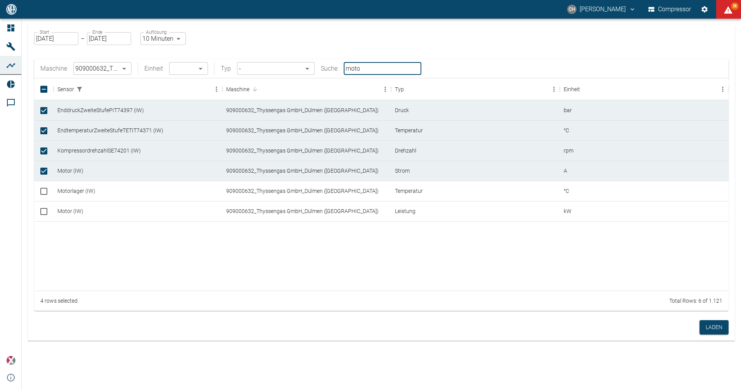
click at [370, 66] on input "moto" at bounding box center [383, 68] width 78 height 13
type input "m"
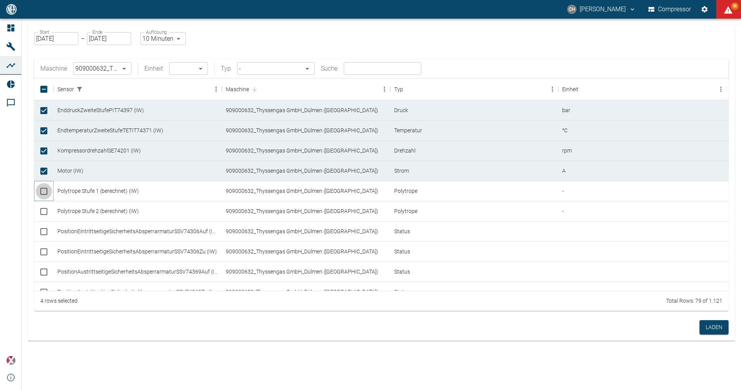
click at [44, 192] on input "Select row" at bounding box center [44, 191] width 16 height 16
checkbox input "true"
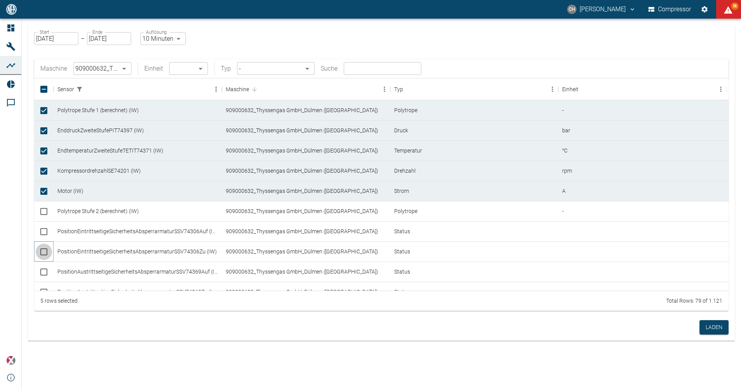
click at [46, 244] on input "Select row" at bounding box center [44, 252] width 16 height 16
checkbox input "true"
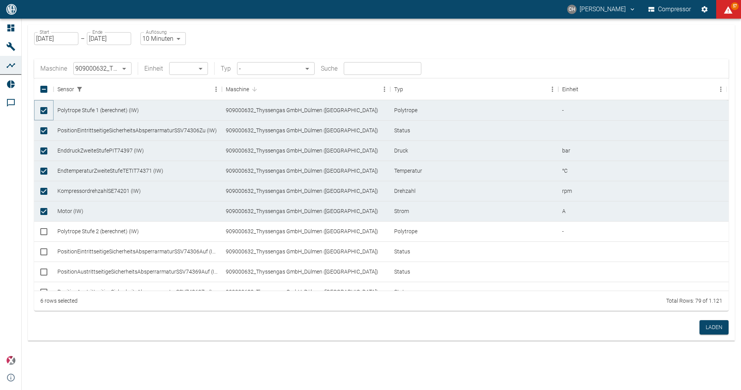
click at [41, 111] on input "Unselect row" at bounding box center [44, 110] width 16 height 16
checkbox input "false"
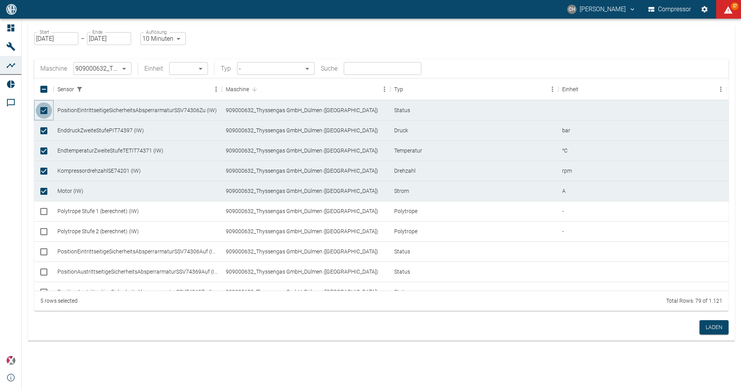
click at [43, 111] on input "Unselect row" at bounding box center [44, 110] width 16 height 16
checkbox input "false"
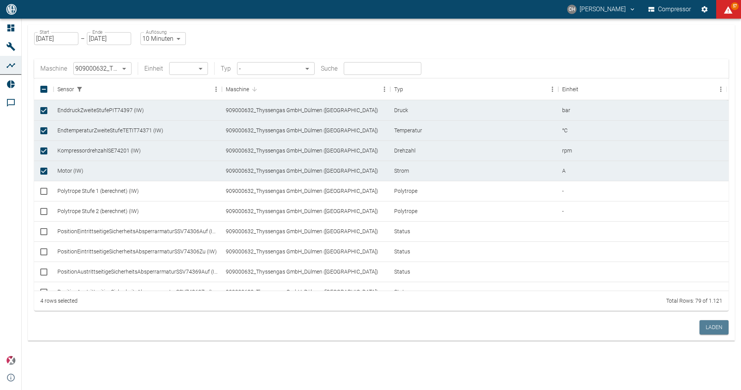
click at [721, 325] on button "Laden" at bounding box center [714, 327] width 29 height 14
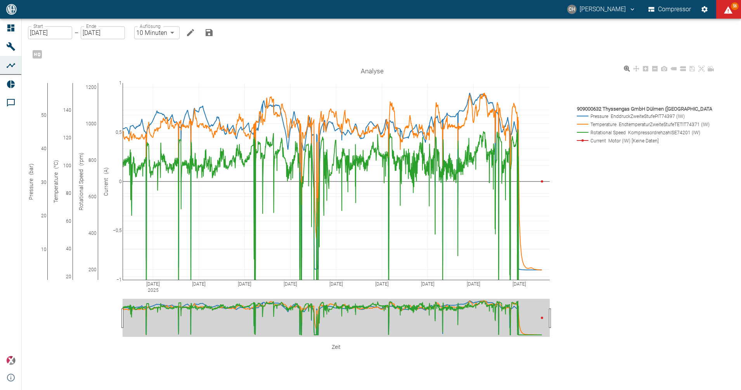
drag, startPoint x: 102, startPoint y: 158, endPoint x: 128, endPoint y: 194, distance: 44.3
click at [128, 194] on g at bounding box center [299, 181] width 518 height 213
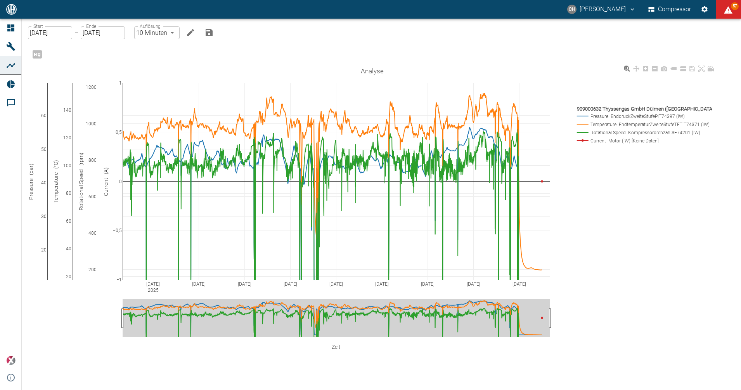
drag, startPoint x: 52, startPoint y: 177, endPoint x: 67, endPoint y: 211, distance: 37.2
click at [67, 211] on div "[DATE] Aug [DATE] [DATE] Aug [DATE] Aug [DATE] [DATE] 40 50 60 20 20 40 60 80 1…" at bounding box center [372, 220] width 688 height 312
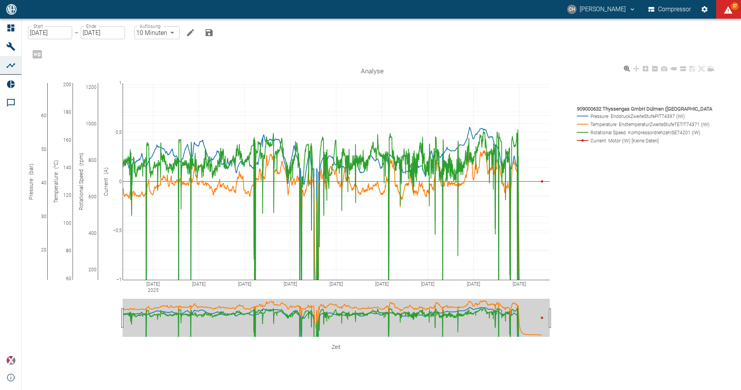
drag, startPoint x: 78, startPoint y: 129, endPoint x: 90, endPoint y: 187, distance: 58.7
click at [90, 187] on div "[DATE] Aug [DATE] [DATE] Aug [DATE] Aug [DATE] [DATE] 40 50 60 20 100 120 140 1…" at bounding box center [372, 220] width 688 height 312
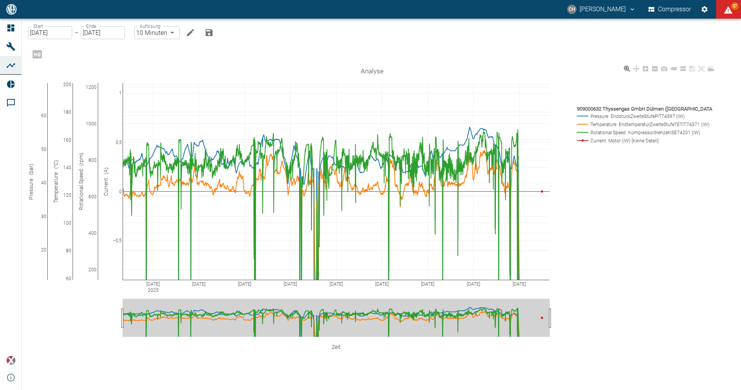
drag, startPoint x: 125, startPoint y: 124, endPoint x: 124, endPoint y: 90, distance: 33.8
click at [124, 95] on div "[DATE] Aug [DATE] [DATE] Aug [DATE] Aug [DATE] [DATE] 40 50 60 20 100 120 140 1…" at bounding box center [372, 220] width 688 height 312
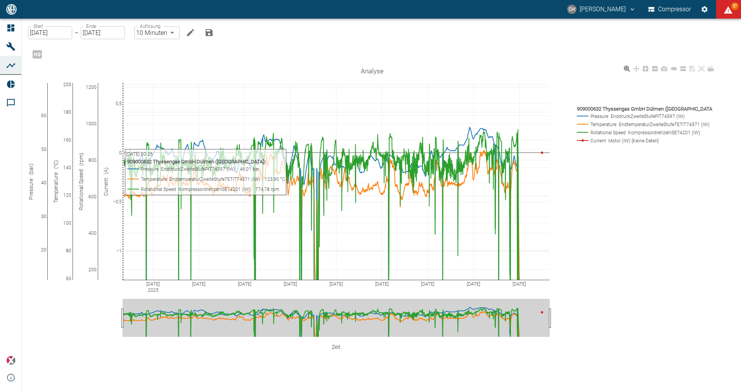
drag, startPoint x: 124, startPoint y: 90, endPoint x: 132, endPoint y: 170, distance: 80.0
click at [132, 170] on div "[DATE] Aug [DATE] [DATE] Aug [DATE] Aug [DATE] [DATE] 40 50 60 20 100 120 140 1…" at bounding box center [372, 220] width 688 height 312
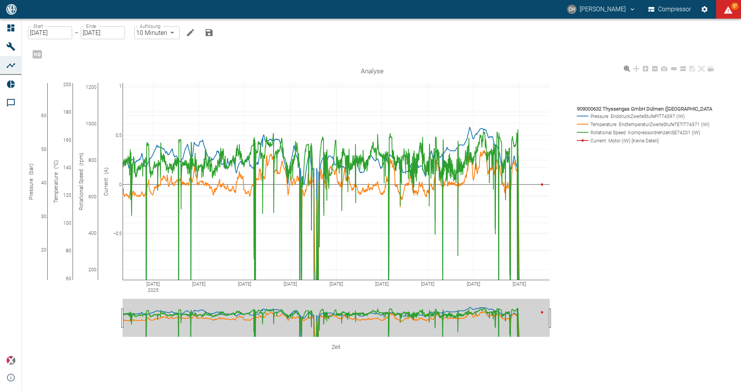
drag, startPoint x: 125, startPoint y: 144, endPoint x: 126, endPoint y: 174, distance: 29.9
click at [123, 174] on rect at bounding box center [119, 182] width 8 height 158
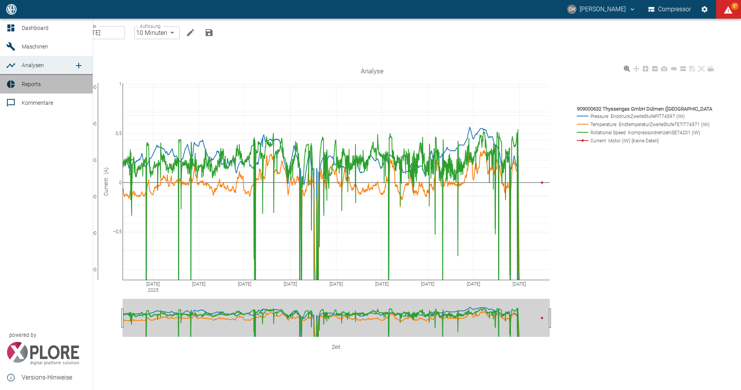
click at [18, 81] on link "Reports" at bounding box center [46, 84] width 93 height 19
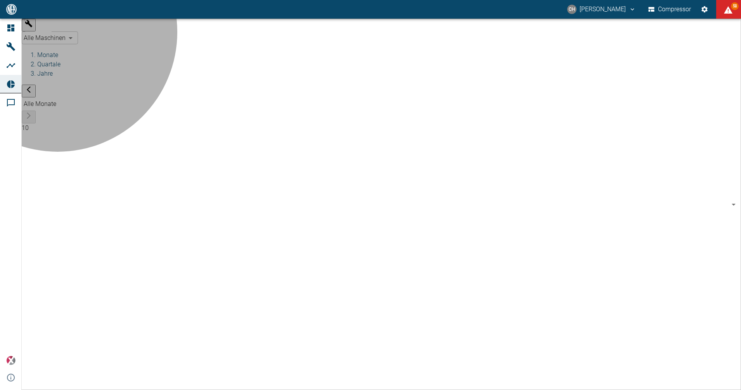
type input "d323cb37-0897-47d8-890e-65236b20deb2"
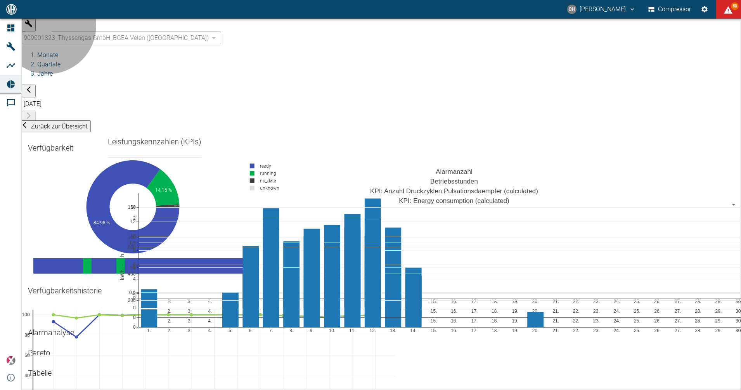
click at [76, 123] on span "Zurück zur Übersicht" at bounding box center [59, 126] width 57 height 7
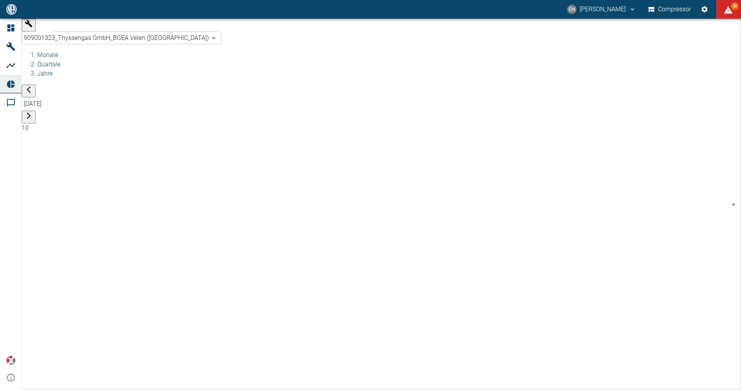
click at [161, 60] on li "Quartale" at bounding box center [389, 64] width 704 height 9
click at [189, 69] on li "Jahre" at bounding box center [389, 73] width 704 height 9
click at [232, 28] on body "CH [PERSON_NAME] Compressor 56 Dashboard Maschinen Analysen Reports Kommentare …" at bounding box center [370, 195] width 741 height 390
click at [134, 29] on div at bounding box center [370, 195] width 741 height 390
click at [133, 50] on li "Monate" at bounding box center [389, 54] width 704 height 9
